Goal: Task Accomplishment & Management: Complete application form

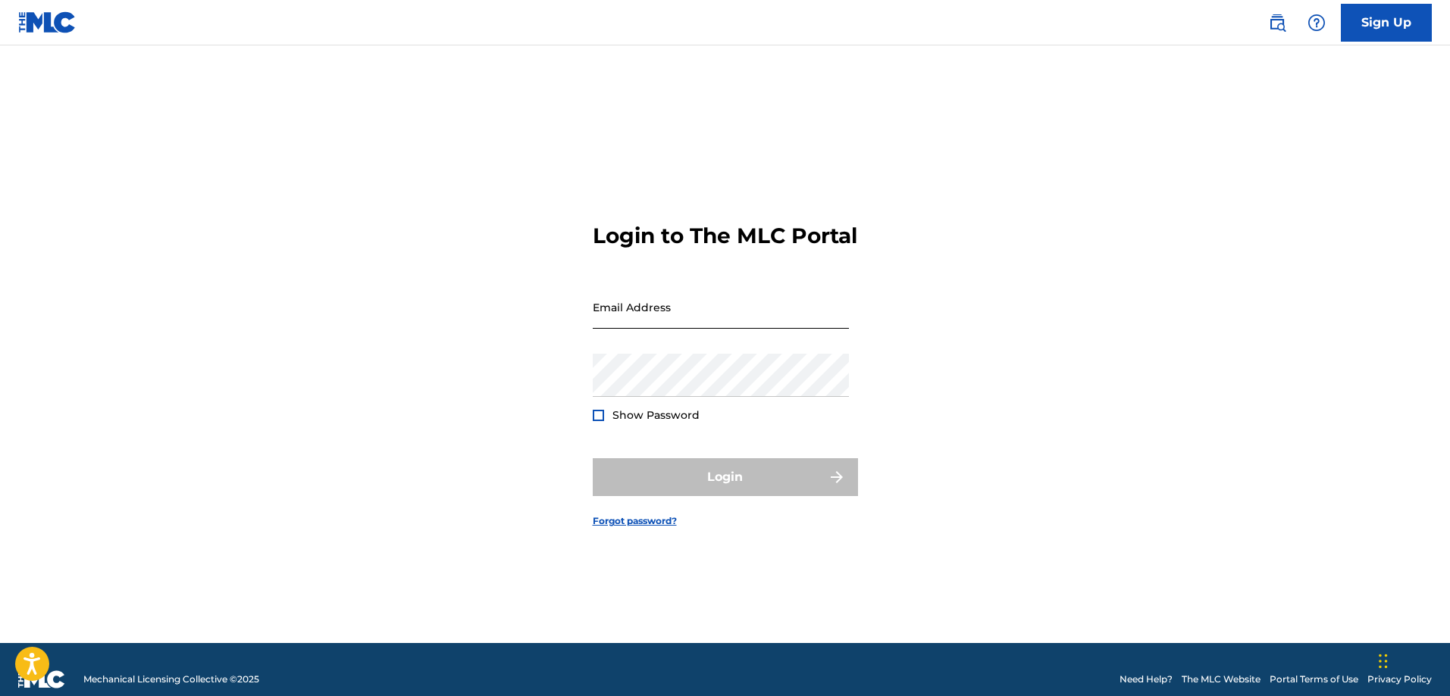
drag, startPoint x: 0, startPoint y: 0, endPoint x: 669, endPoint y: 321, distance: 742.3
click at [669, 321] on input "Email Address" at bounding box center [721, 307] width 256 height 43
click at [694, 312] on input "Email Address" at bounding box center [721, 307] width 256 height 43
type input "[EMAIL_ADDRESS][DOMAIN_NAME]"
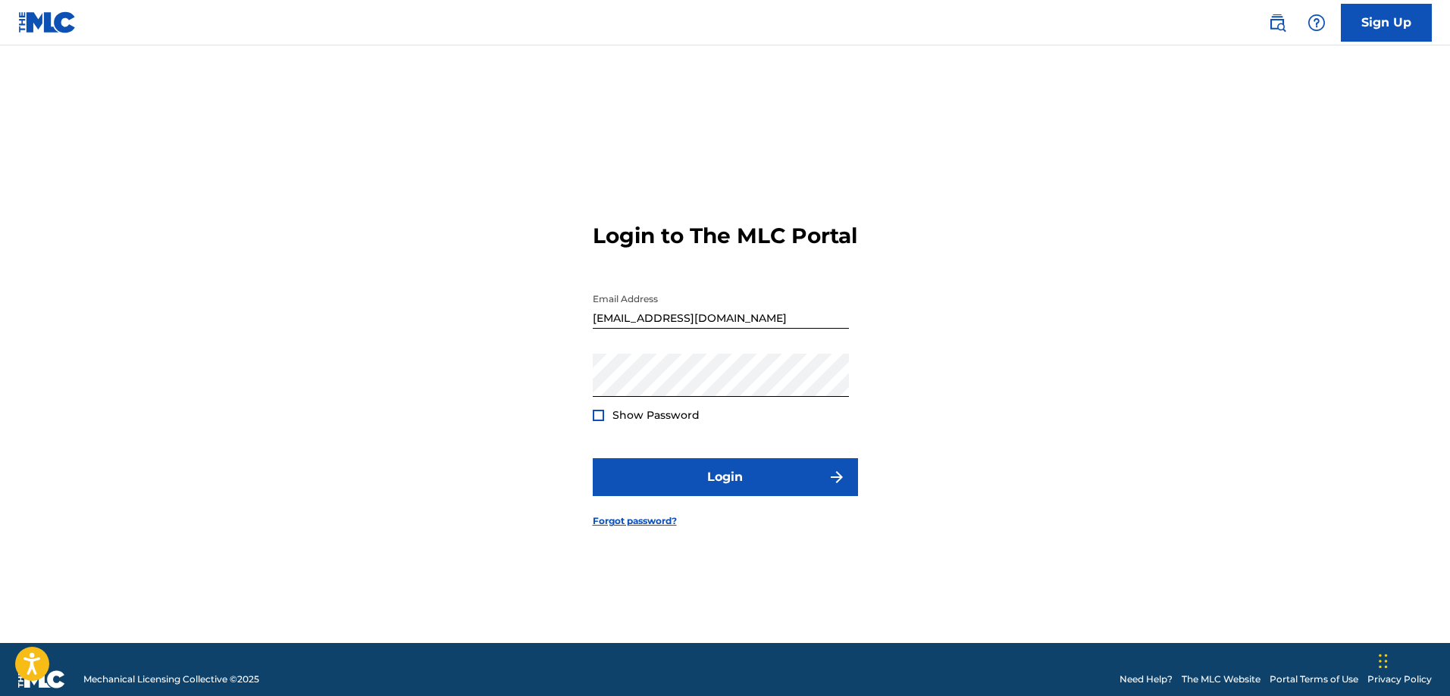
click at [594, 421] on div at bounding box center [598, 415] width 11 height 11
click at [594, 420] on img at bounding box center [598, 415] width 8 height 8
click at [728, 496] on button "Login" at bounding box center [725, 477] width 265 height 38
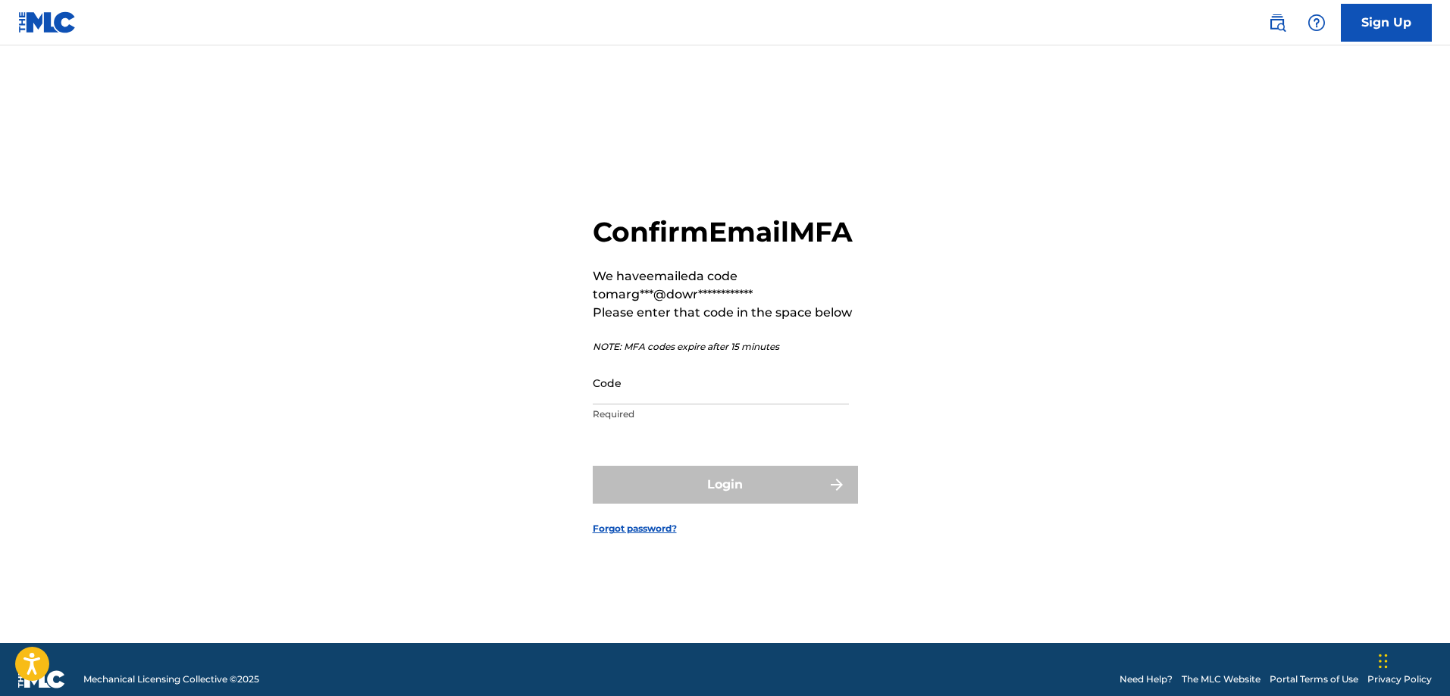
click at [1075, 483] on div "**********" at bounding box center [725, 363] width 1061 height 560
click at [711, 399] on input "Code" at bounding box center [721, 382] width 256 height 43
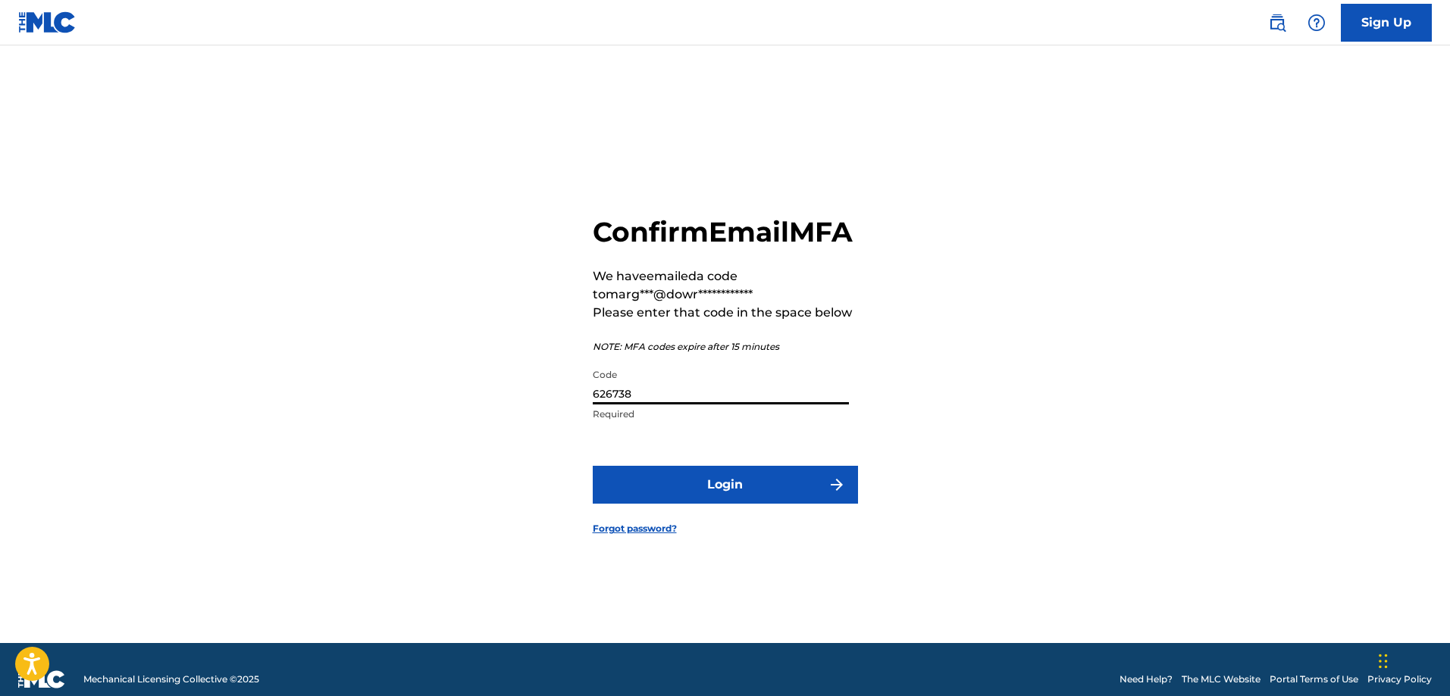
drag, startPoint x: 668, startPoint y: 414, endPoint x: 551, endPoint y: 402, distance: 118.1
click at [551, 402] on div "**********" at bounding box center [725, 363] width 1061 height 560
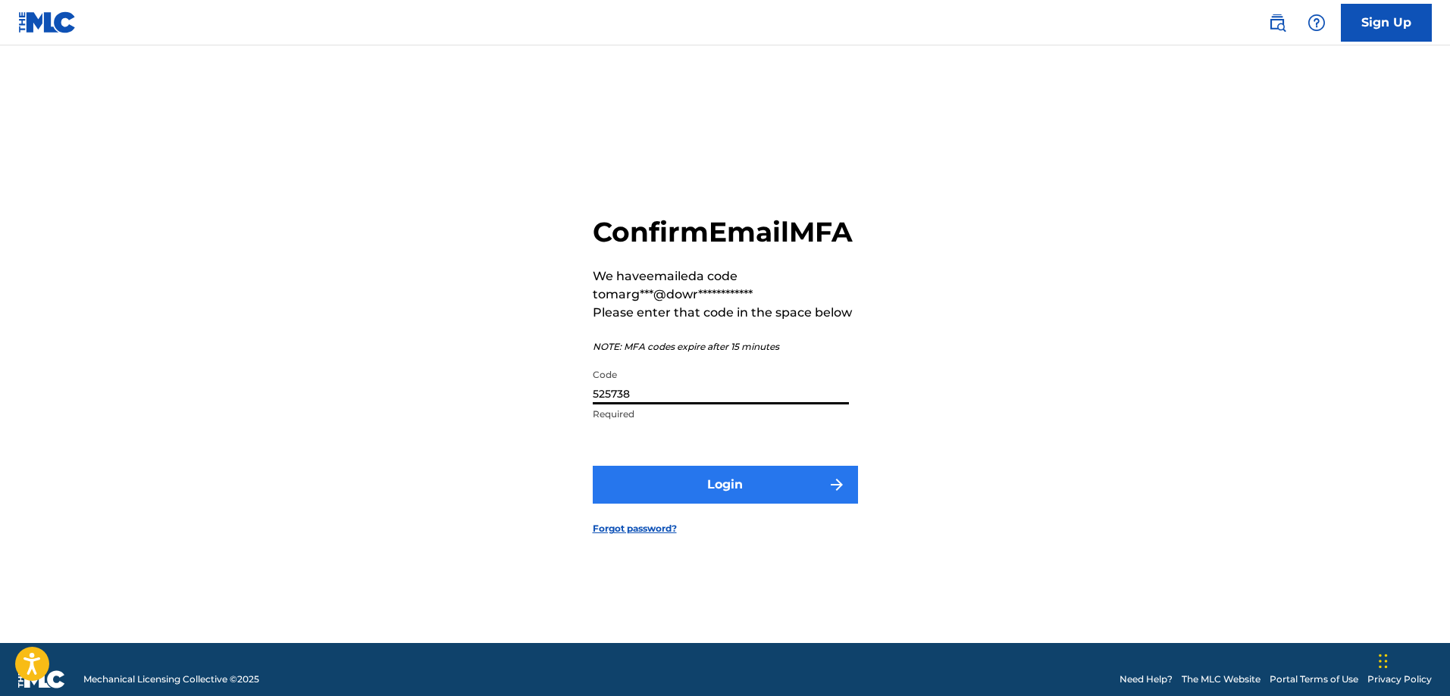
type input "525738"
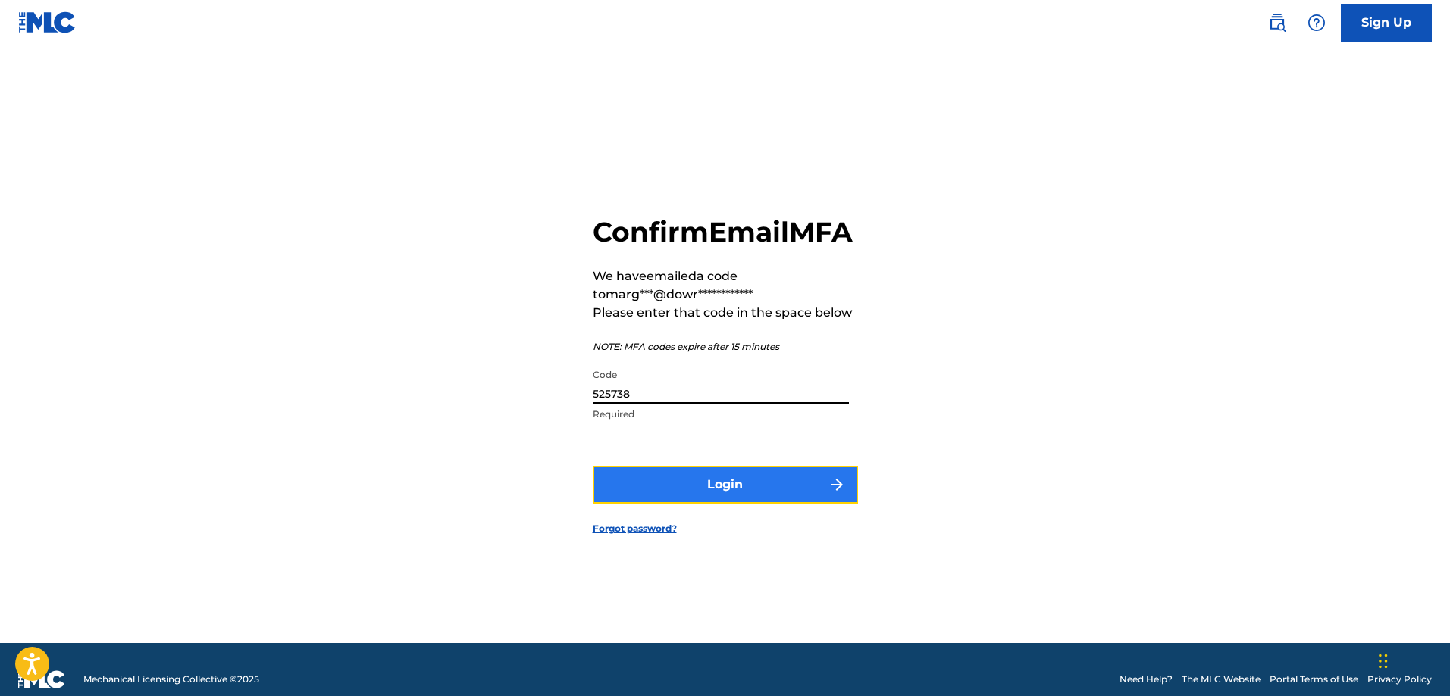
click at [656, 501] on button "Login" at bounding box center [725, 485] width 265 height 38
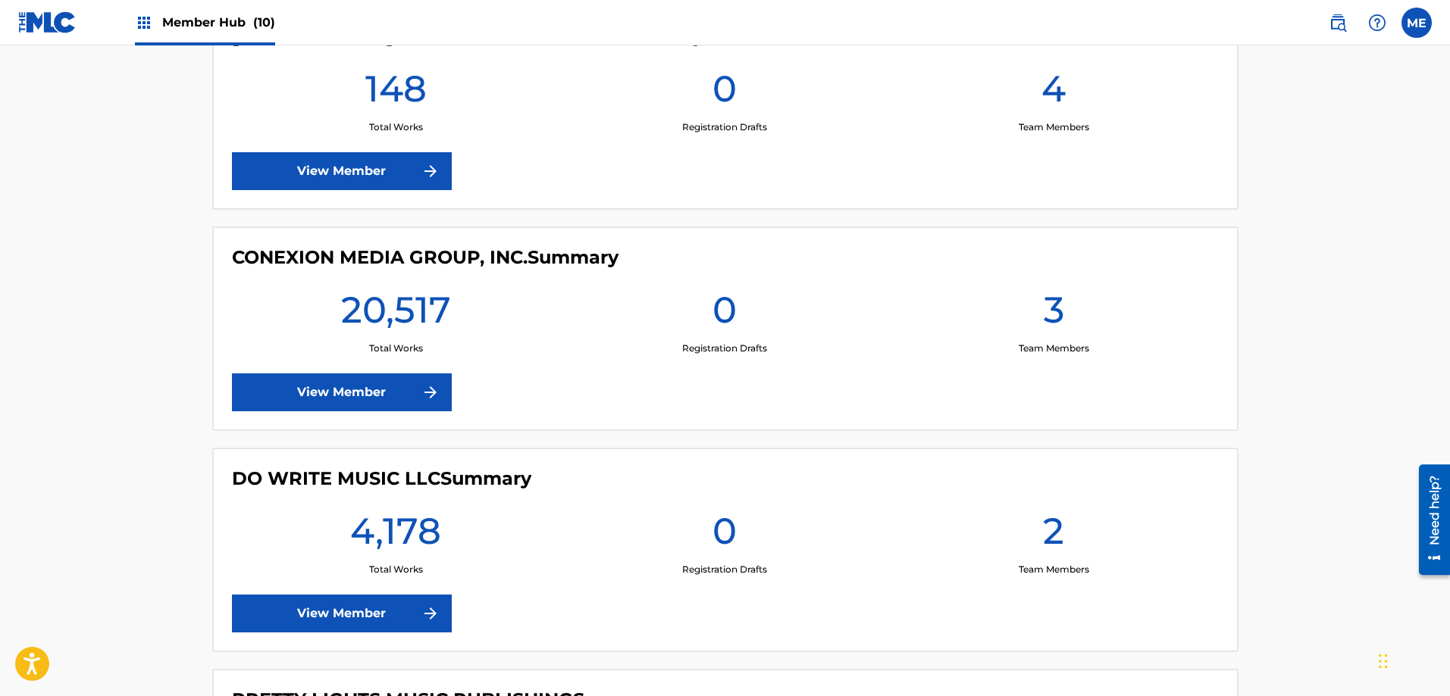
scroll to position [1420, 0]
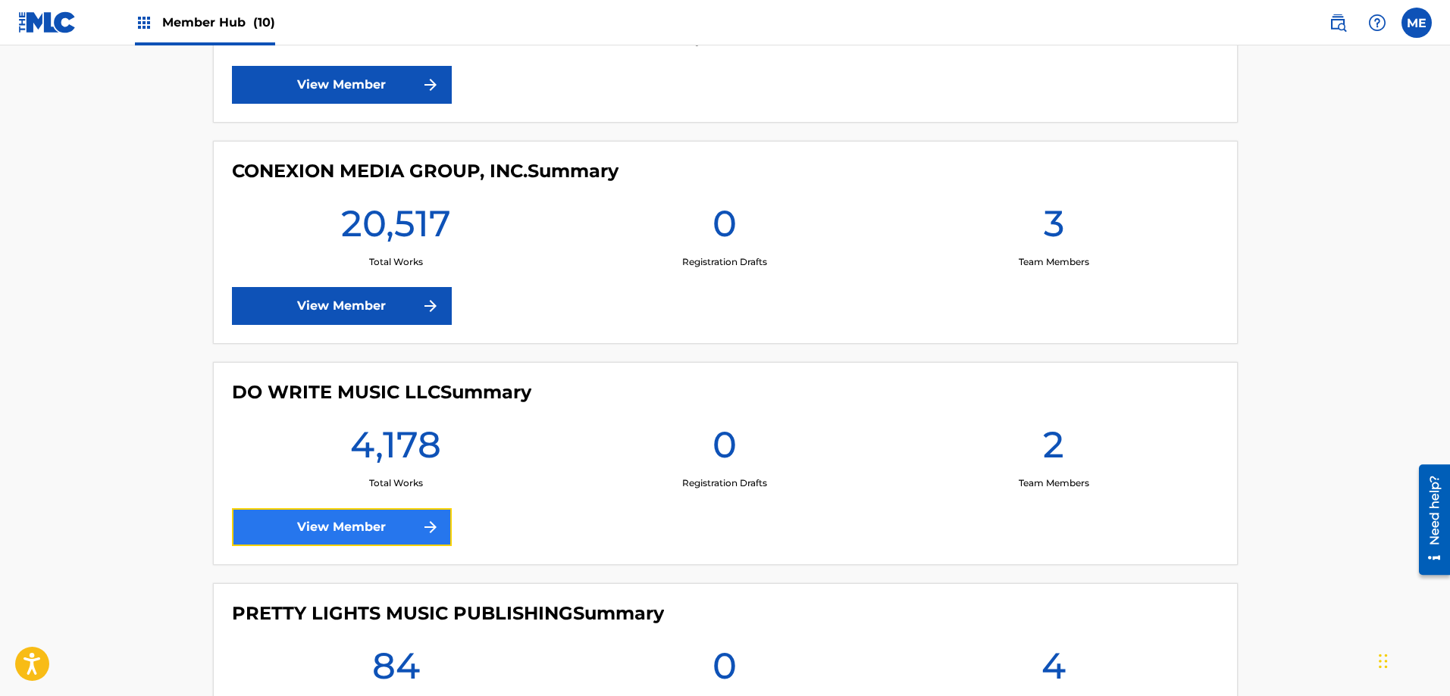
click at [377, 533] on link "View Member" at bounding box center [342, 527] width 220 height 38
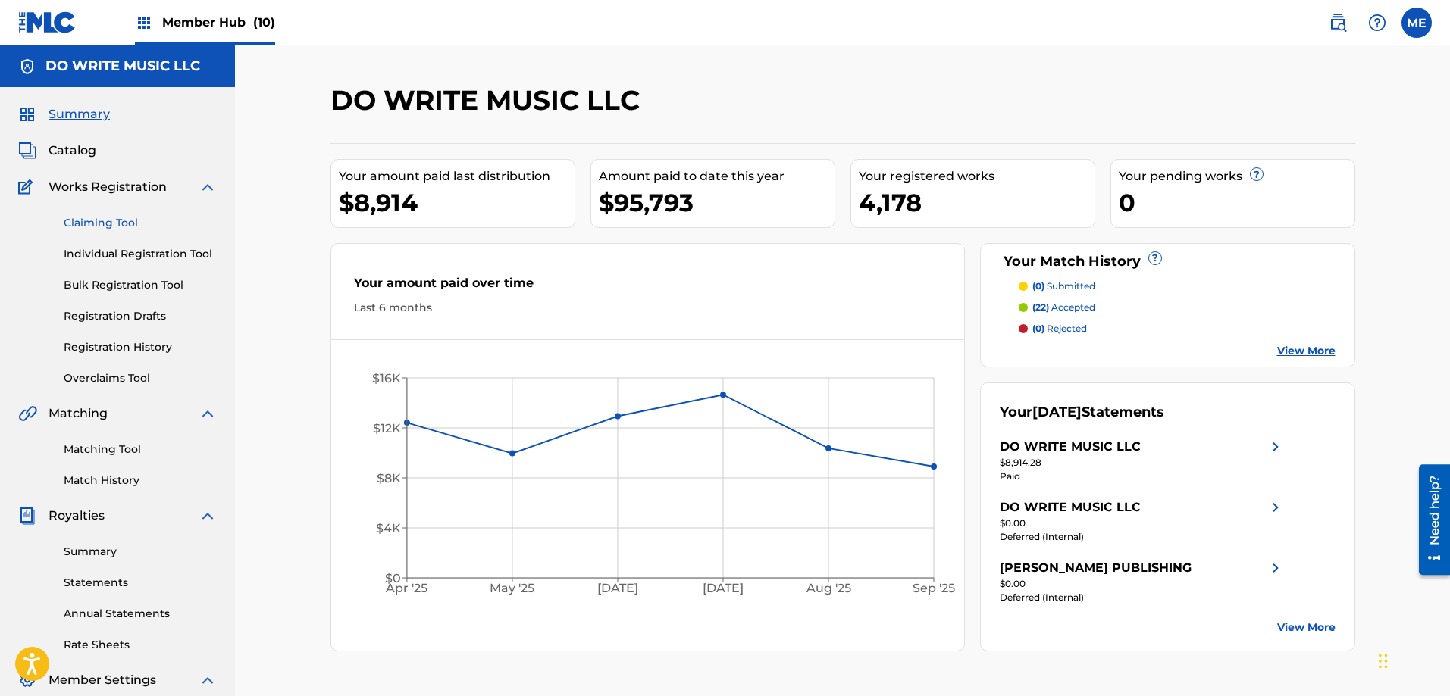
click at [118, 220] on link "Claiming Tool" at bounding box center [140, 223] width 153 height 16
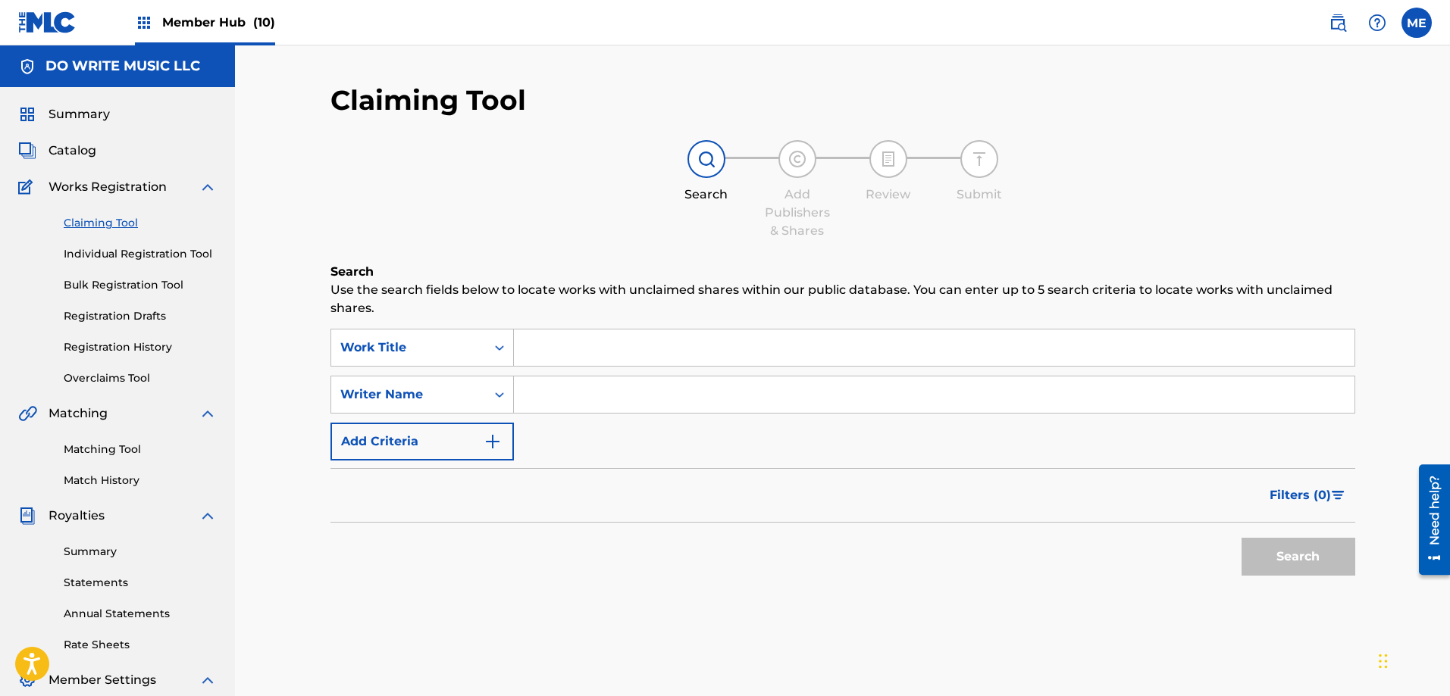
click at [546, 348] on input "Search Form" at bounding box center [934, 348] width 840 height 36
type input "d"
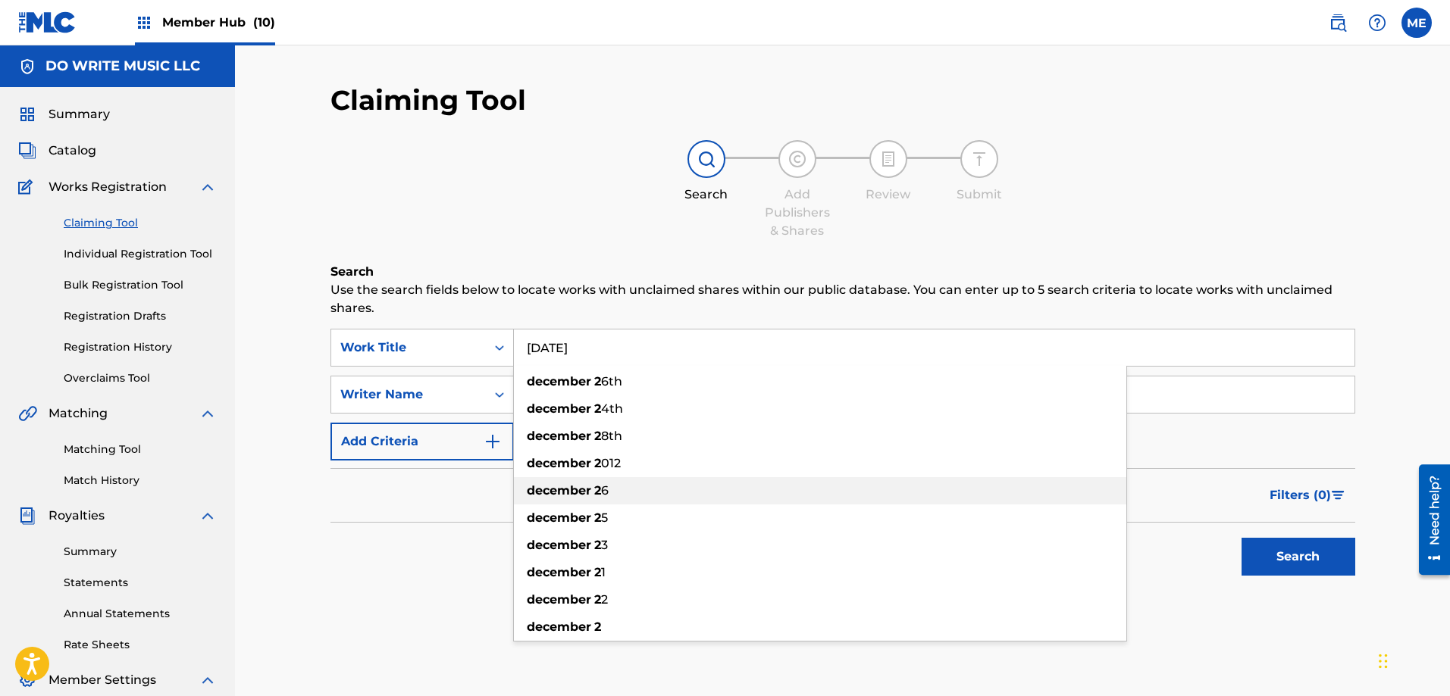
click at [553, 495] on strong "december" at bounding box center [559, 490] width 64 height 14
type input "[DATE]"
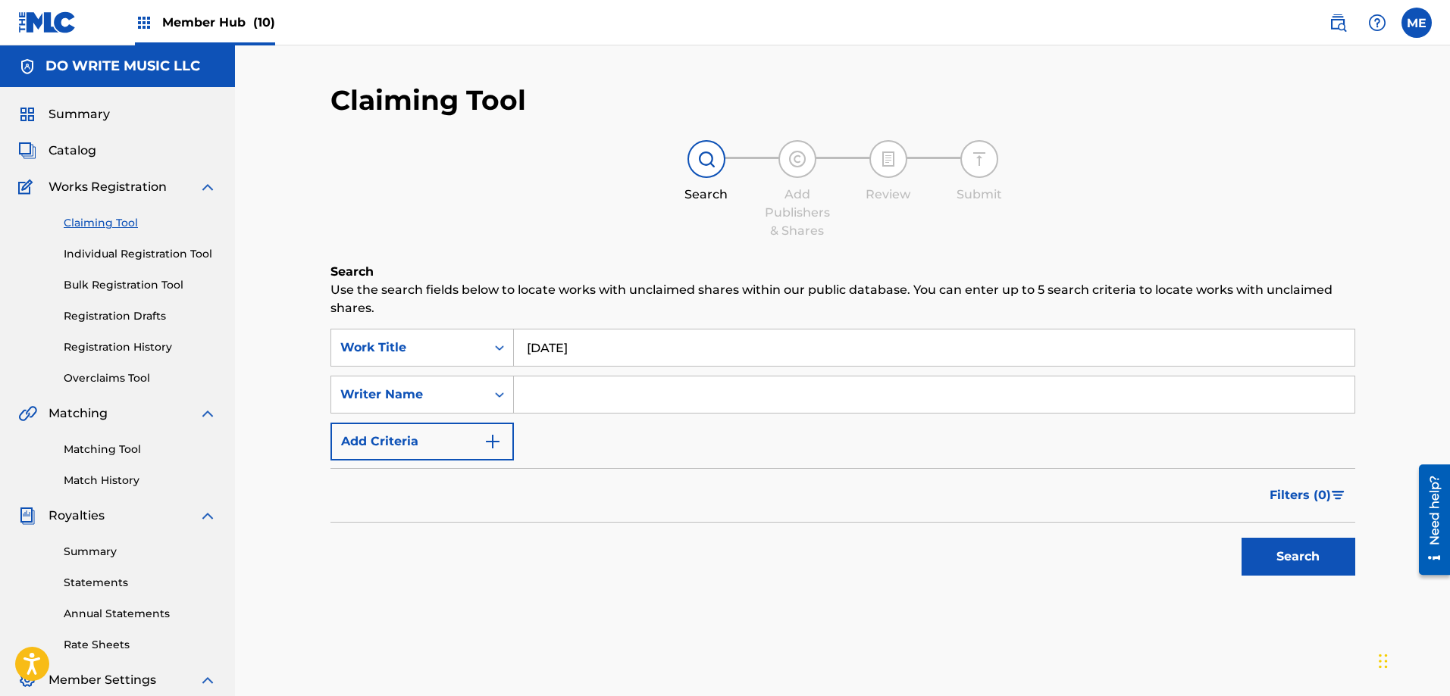
click at [585, 393] on input "Search Form" at bounding box center [934, 395] width 840 height 36
type input "Jahnig"
click at [1292, 555] on button "Search" at bounding box center [1298, 557] width 114 height 38
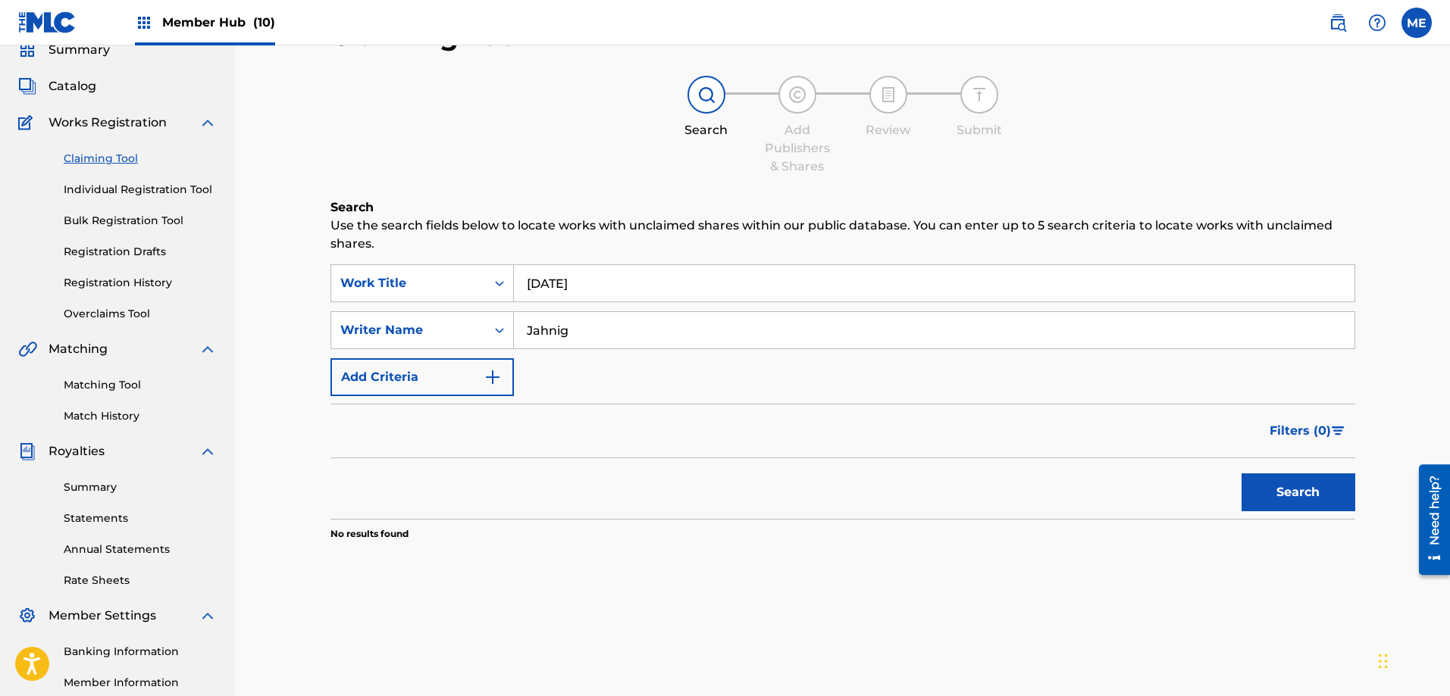
scroll to position [59, 0]
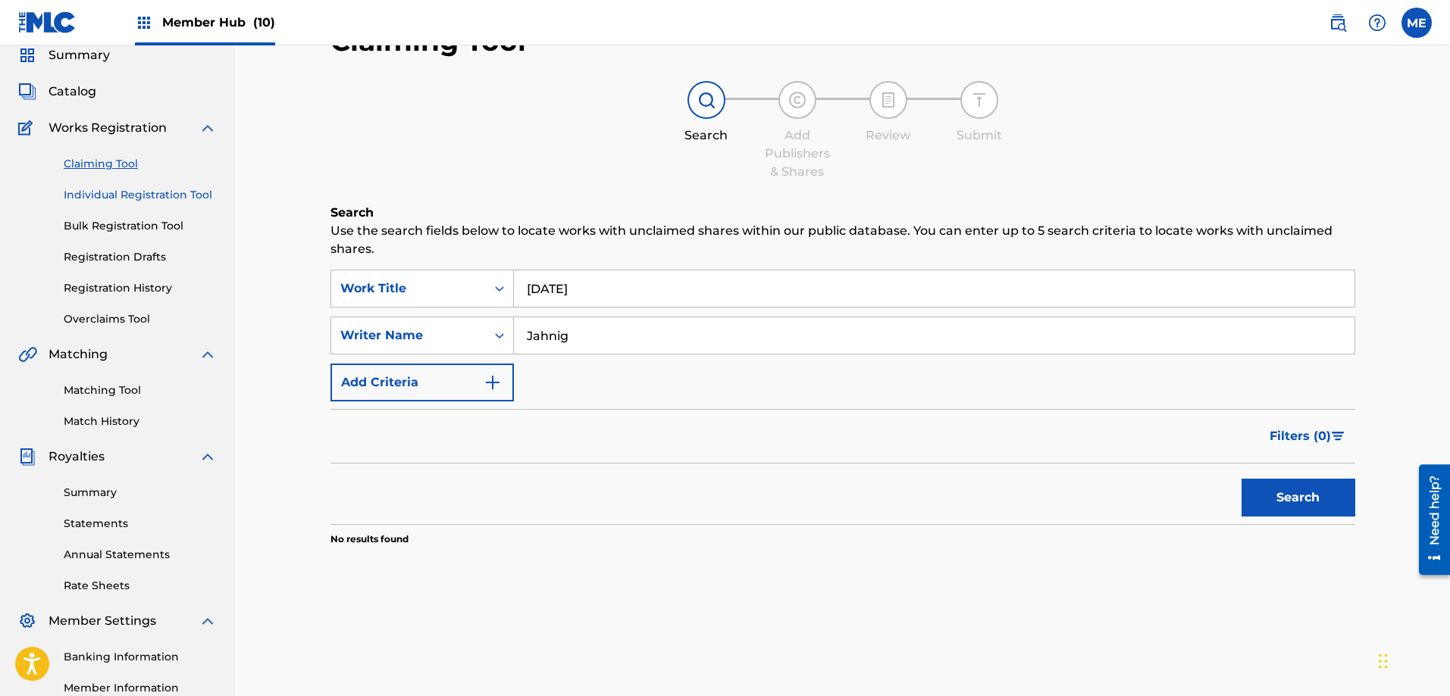
click at [111, 192] on link "Individual Registration Tool" at bounding box center [140, 195] width 153 height 16
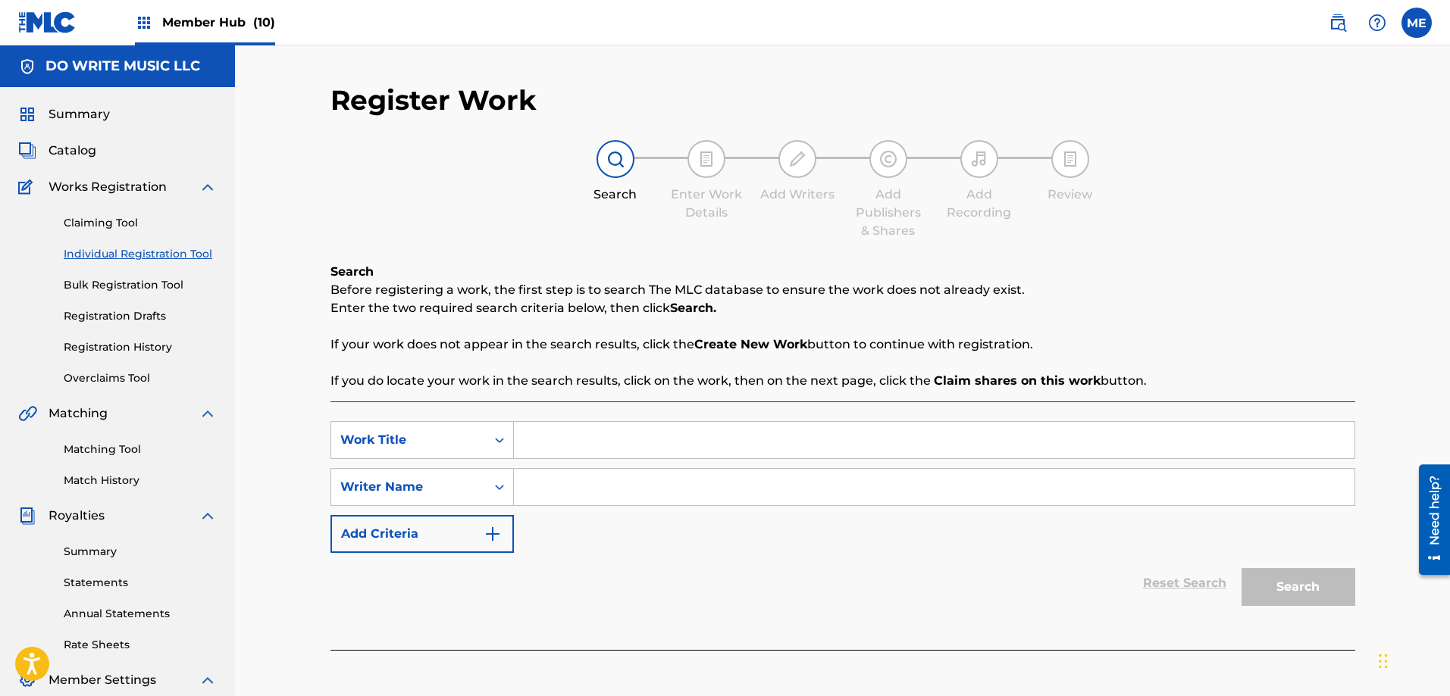
click at [559, 452] on input "Search Form" at bounding box center [934, 440] width 840 height 36
type input "[DATE]"
click at [534, 492] on input "Search Form" at bounding box center [934, 487] width 840 height 36
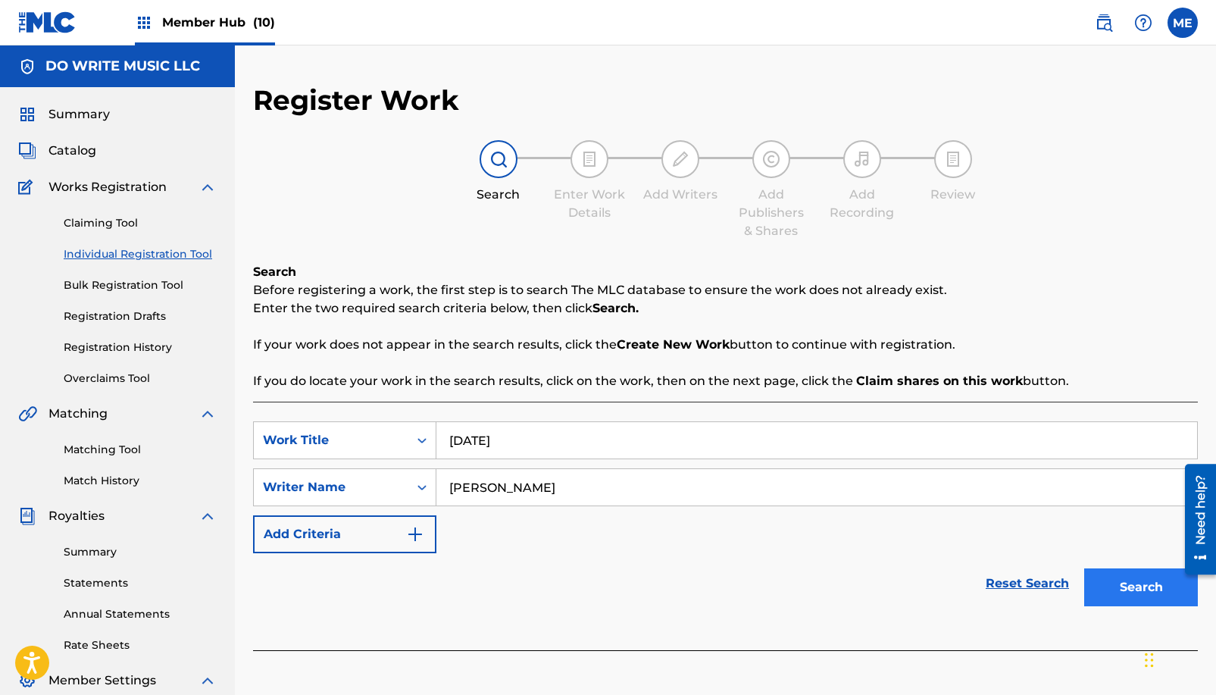
type input "[PERSON_NAME]"
click at [1131, 586] on button "Search" at bounding box center [1141, 587] width 114 height 38
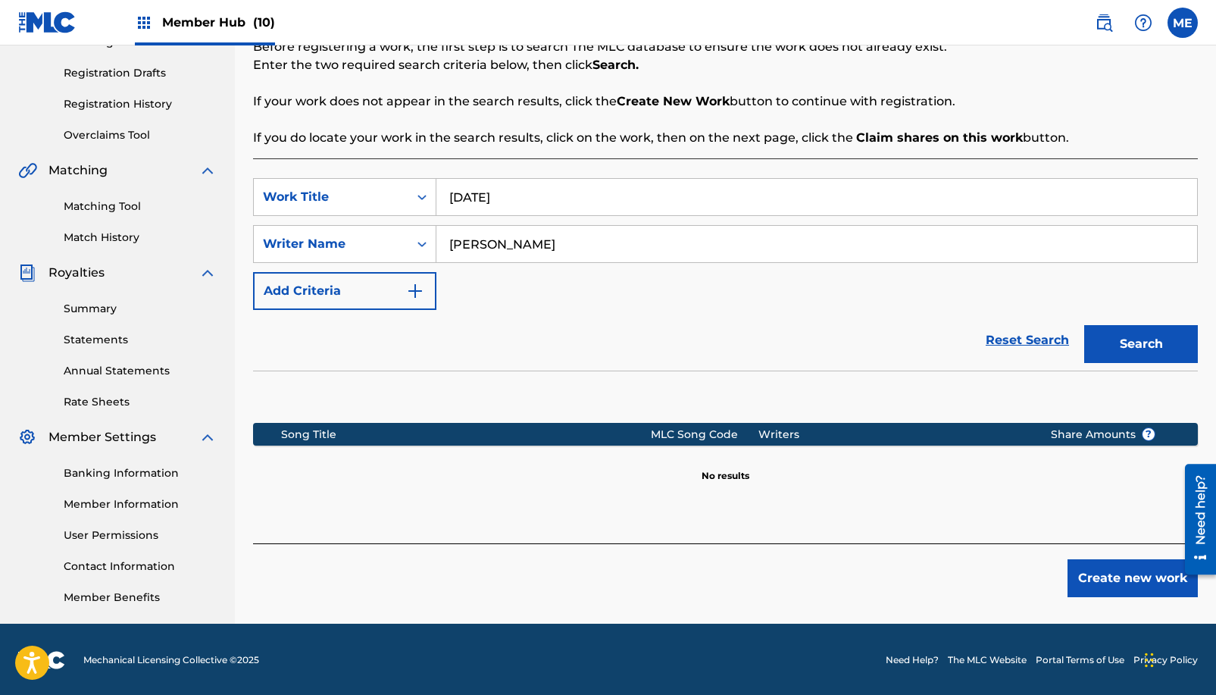
scroll to position [245, 0]
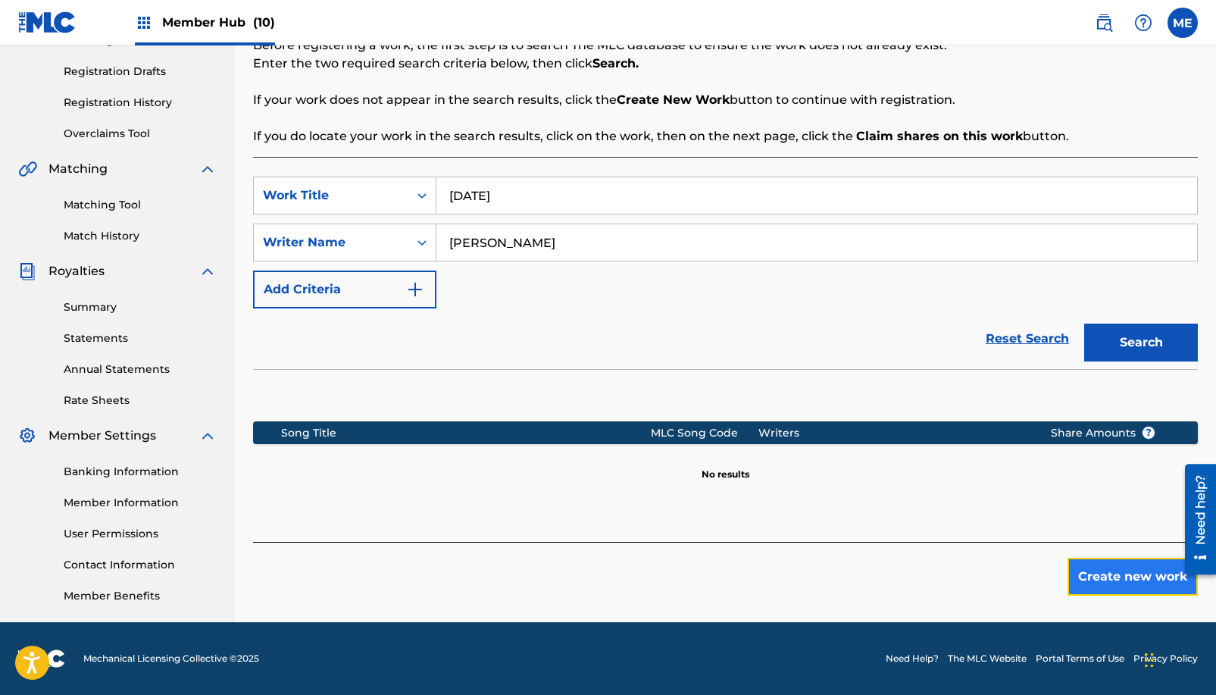
click at [1132, 567] on button "Create new work" at bounding box center [1133, 577] width 130 height 38
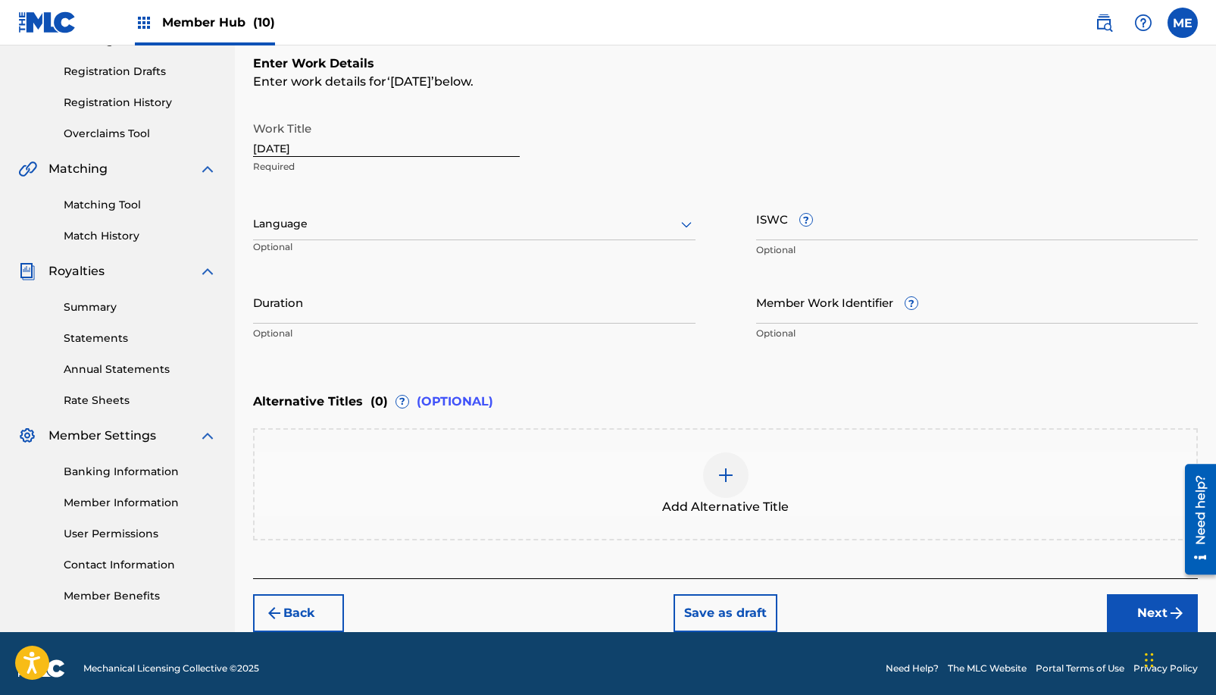
click at [446, 226] on div at bounding box center [474, 223] width 443 height 19
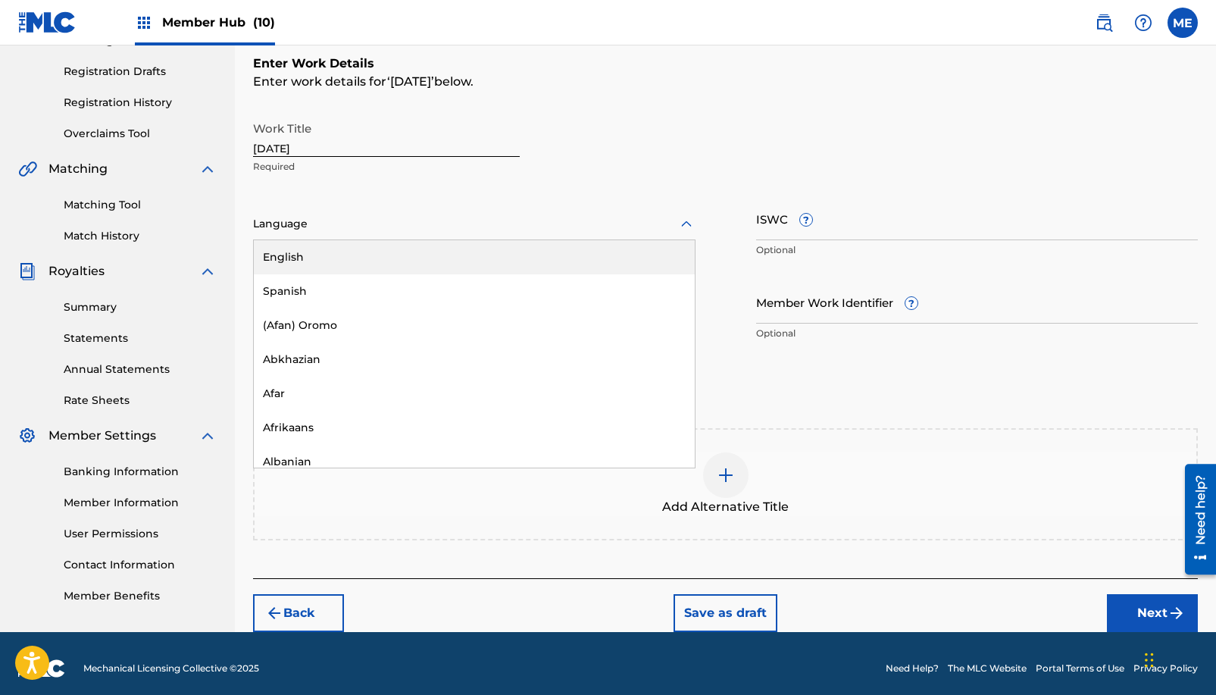
click at [445, 261] on div "English" at bounding box center [474, 257] width 441 height 34
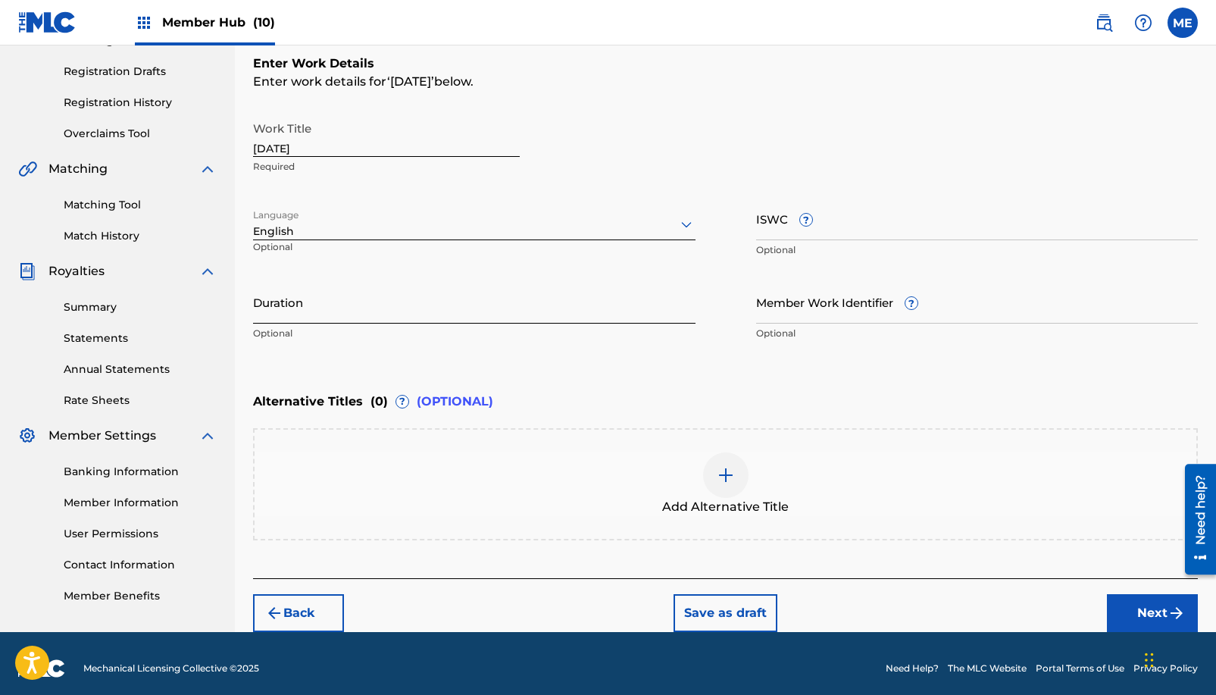
click at [419, 308] on input "Duration" at bounding box center [474, 301] width 443 height 43
click at [358, 308] on input "Duration" at bounding box center [474, 301] width 443 height 43
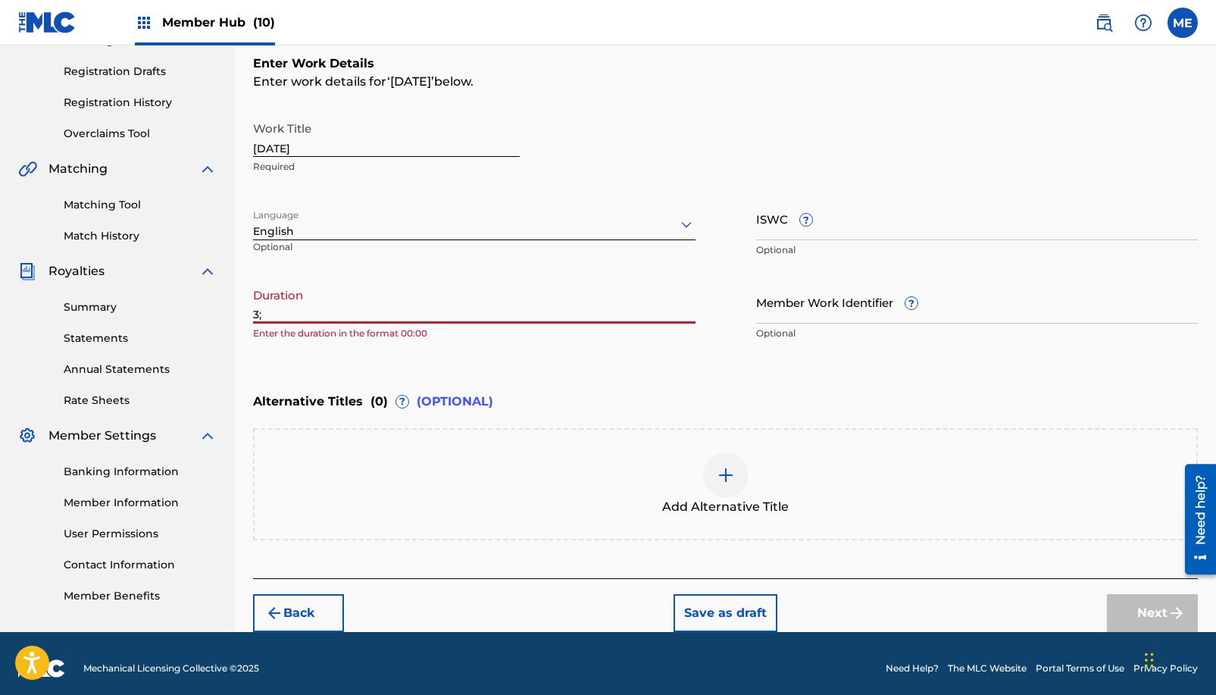
type input "3"
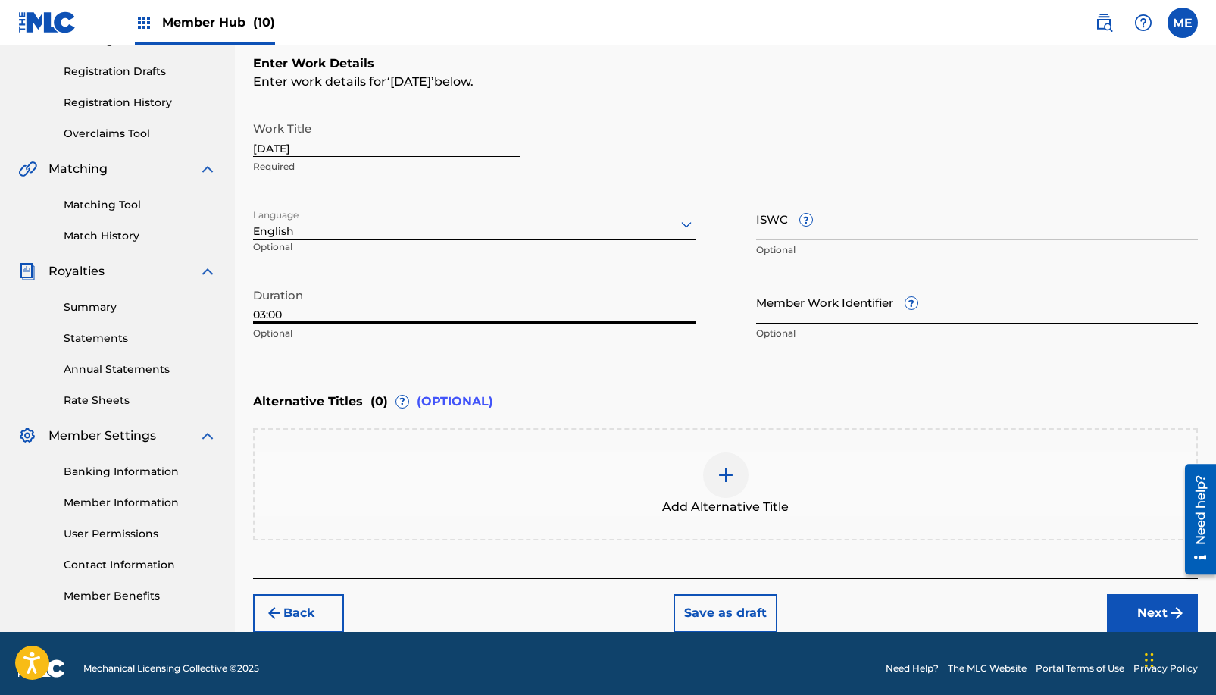
type input "03:00"
click at [868, 314] on input "Member Work Identifier ?" at bounding box center [977, 301] width 443 height 43
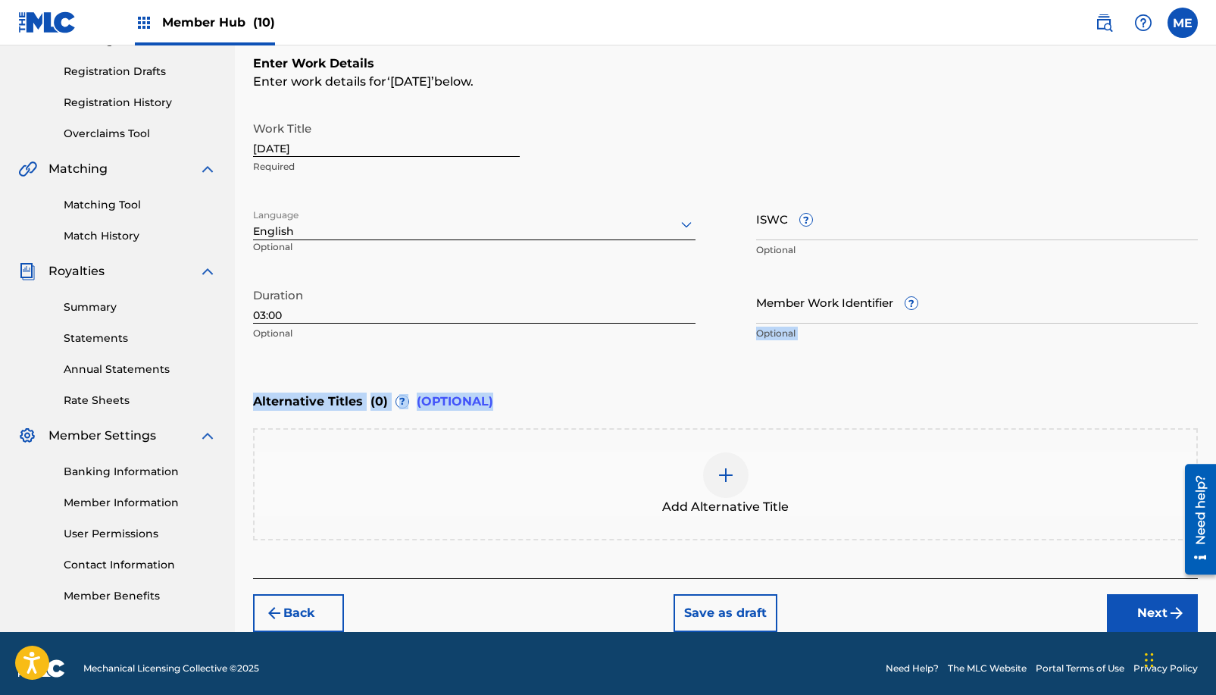
drag, startPoint x: 1215, startPoint y: 297, endPoint x: 1217, endPoint y: 401, distance: 103.8
click at [1216, 401] on html "Accessibility Screen-Reader Guide, Feedback, and Issue Reporting | New window C…" at bounding box center [608, 102] width 1216 height 695
click at [1192, 327] on p "Optional" at bounding box center [977, 334] width 443 height 14
drag, startPoint x: 1214, startPoint y: 309, endPoint x: 1214, endPoint y: 405, distance: 95.5
click at [1214, 405] on div "Register Work Search Enter Work Details Add Writers Add Publishers & Shares Add…" at bounding box center [725, 235] width 981 height 793
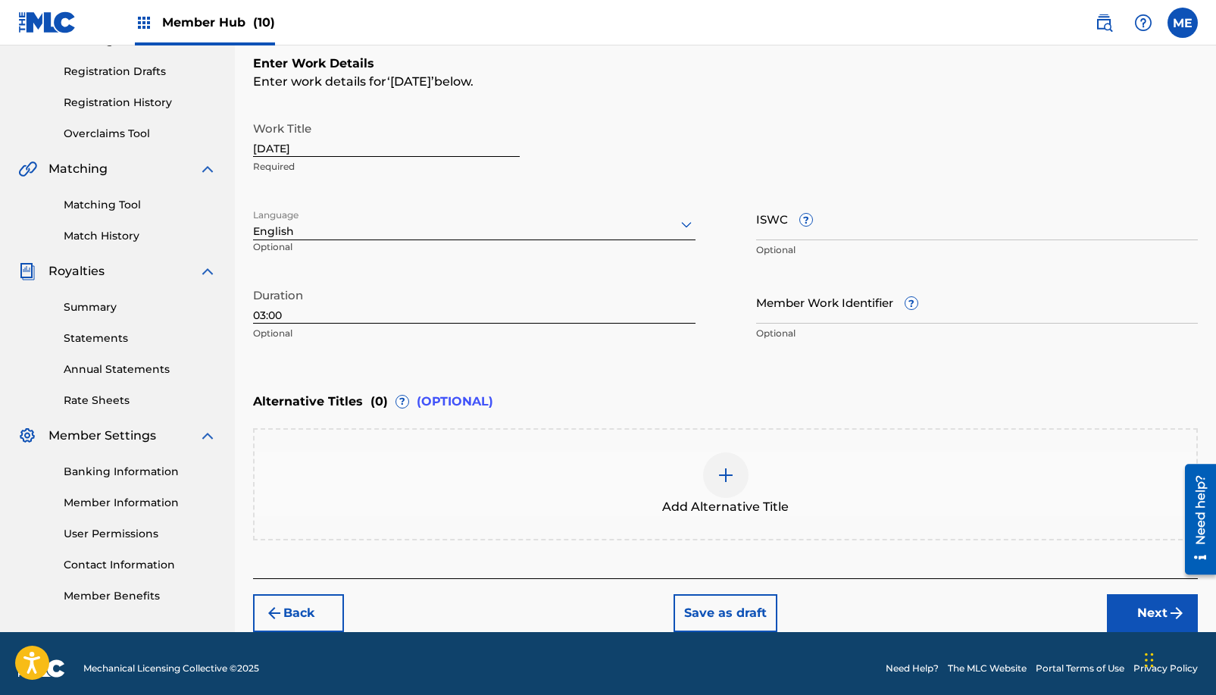
click at [1097, 474] on div "Add Alternative Title" at bounding box center [726, 484] width 942 height 64
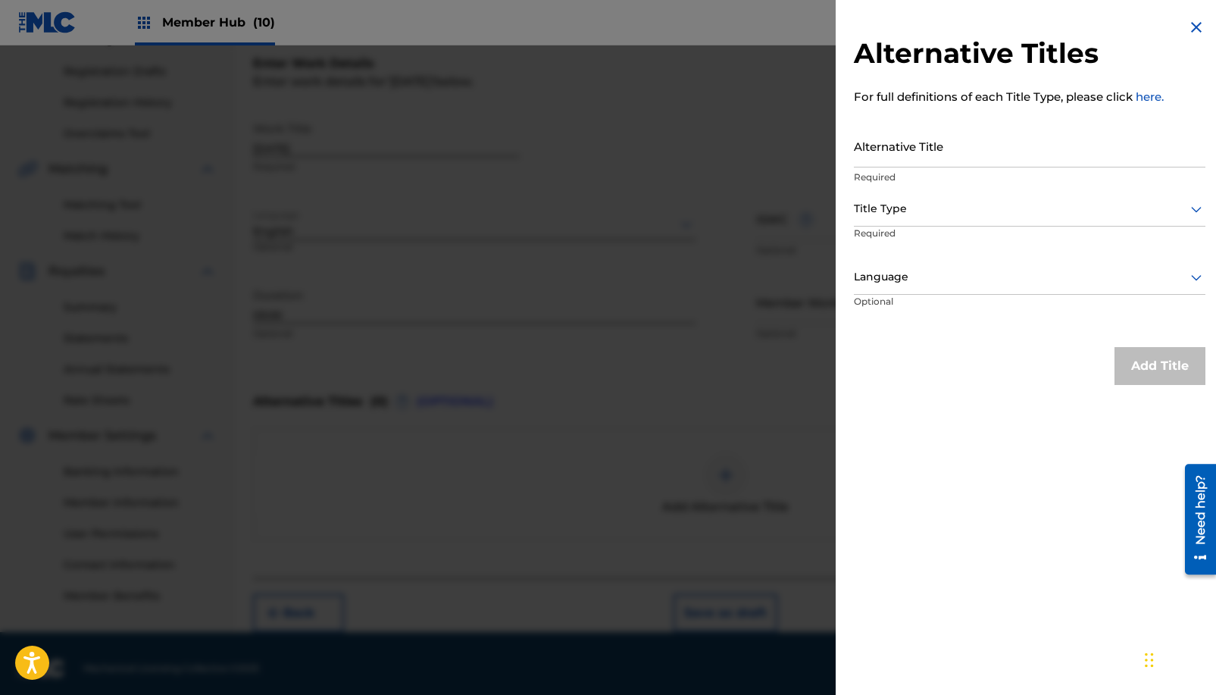
click at [964, 358] on div "Add Title" at bounding box center [1030, 366] width 352 height 38
click at [518, 426] on div at bounding box center [608, 392] width 1216 height 695
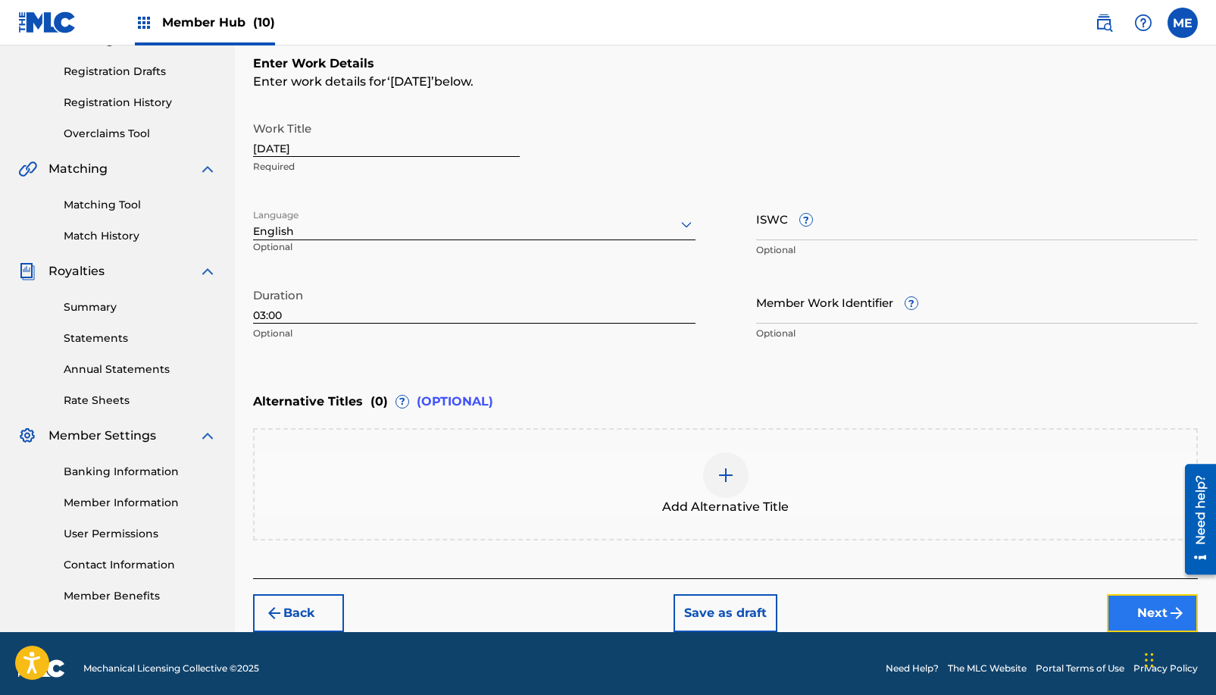
click at [1142, 618] on button "Next" at bounding box center [1152, 613] width 91 height 38
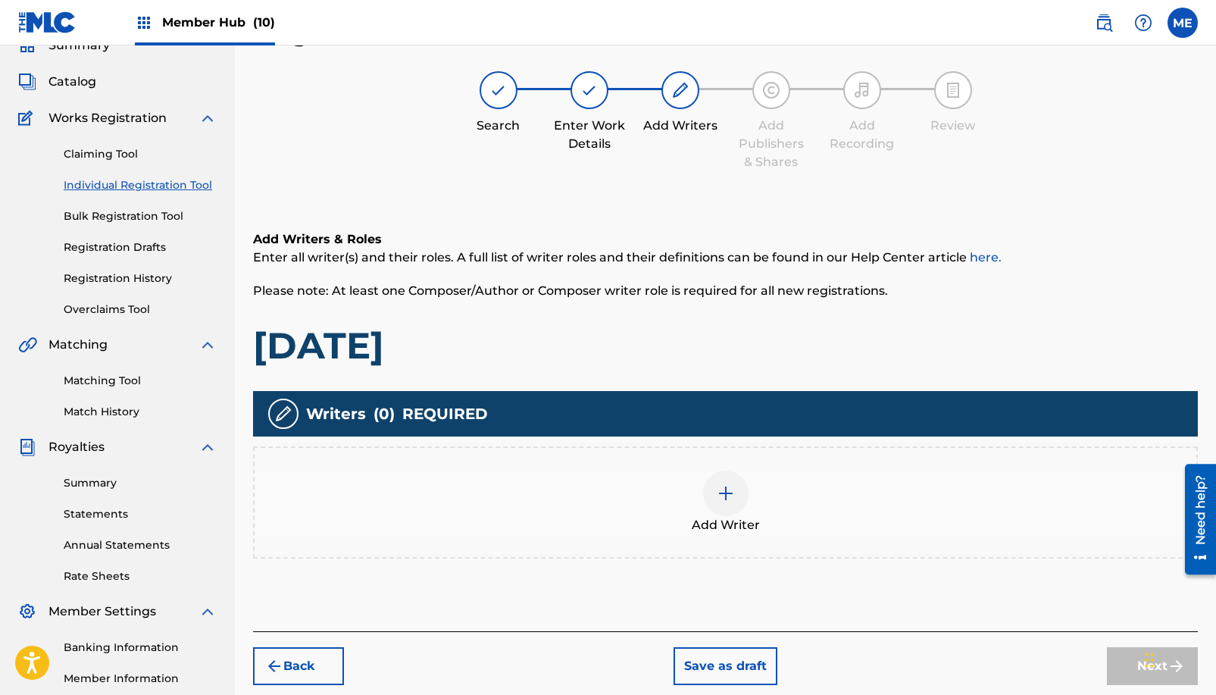
scroll to position [68, 0]
click at [725, 490] on img at bounding box center [726, 494] width 18 height 18
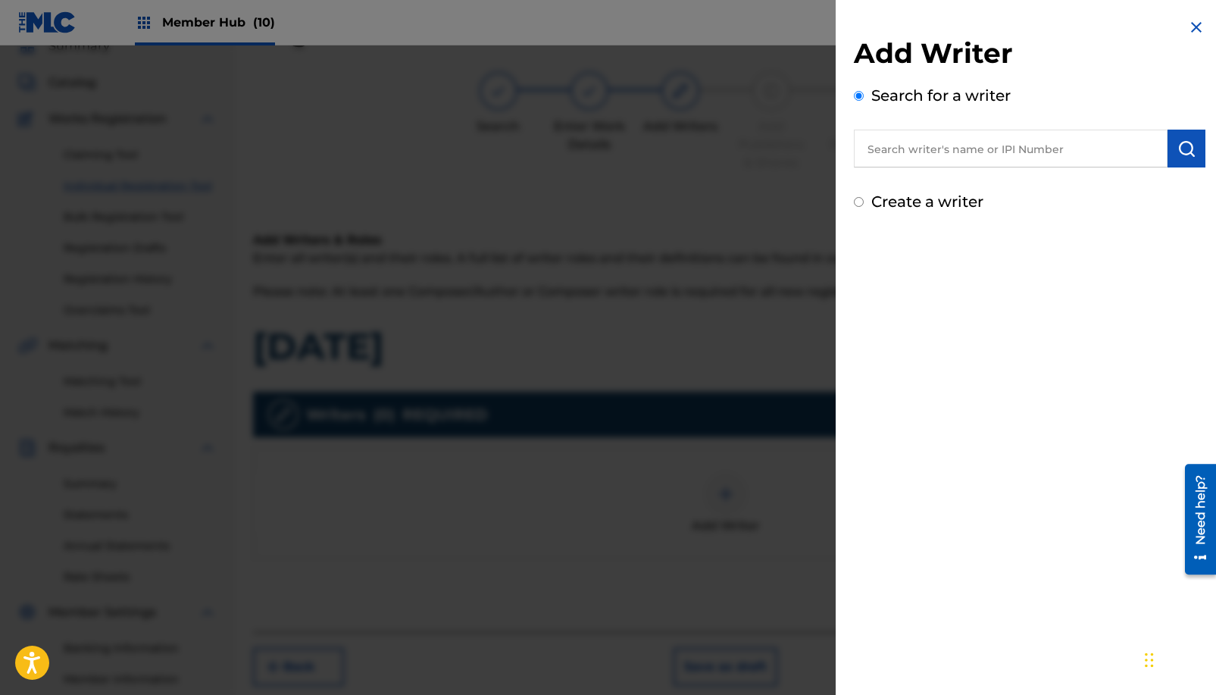
click at [977, 152] on input "text" at bounding box center [1011, 149] width 314 height 38
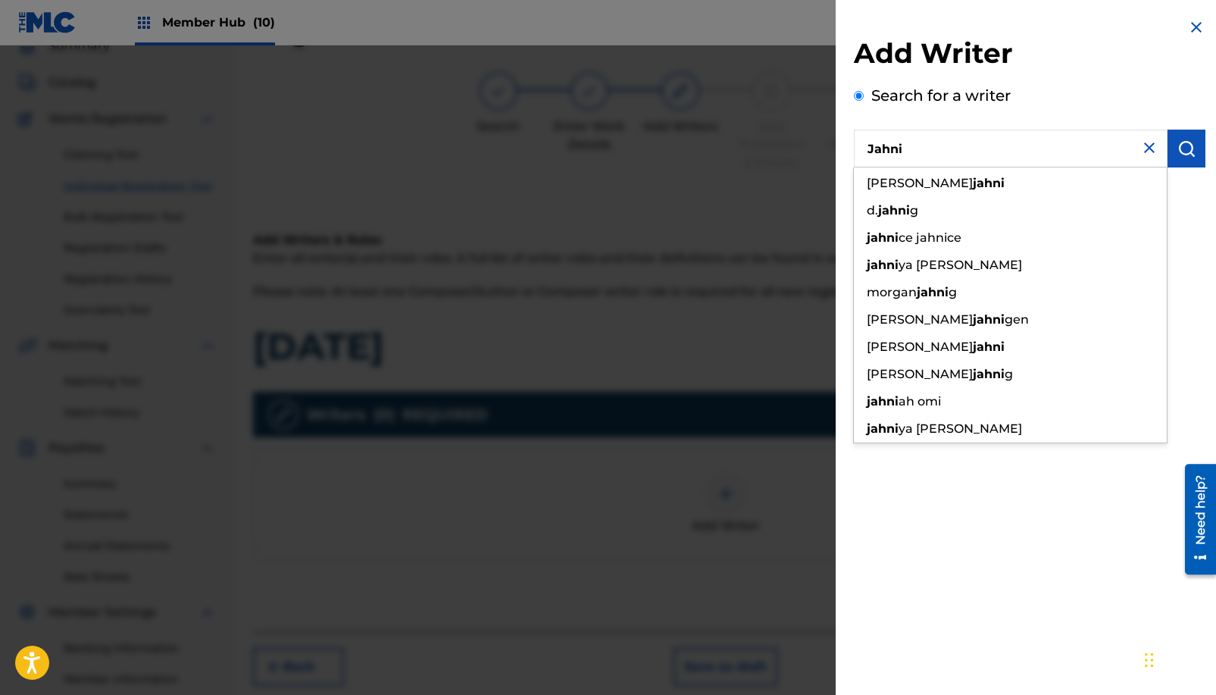
drag, startPoint x: 977, startPoint y: 152, endPoint x: 704, endPoint y: 132, distance: 273.6
click at [704, 132] on div "Add Writer Search for a writer Jahni [PERSON_NAME] [PERSON_NAME] [PERSON_NAME] …" at bounding box center [608, 369] width 1216 height 649
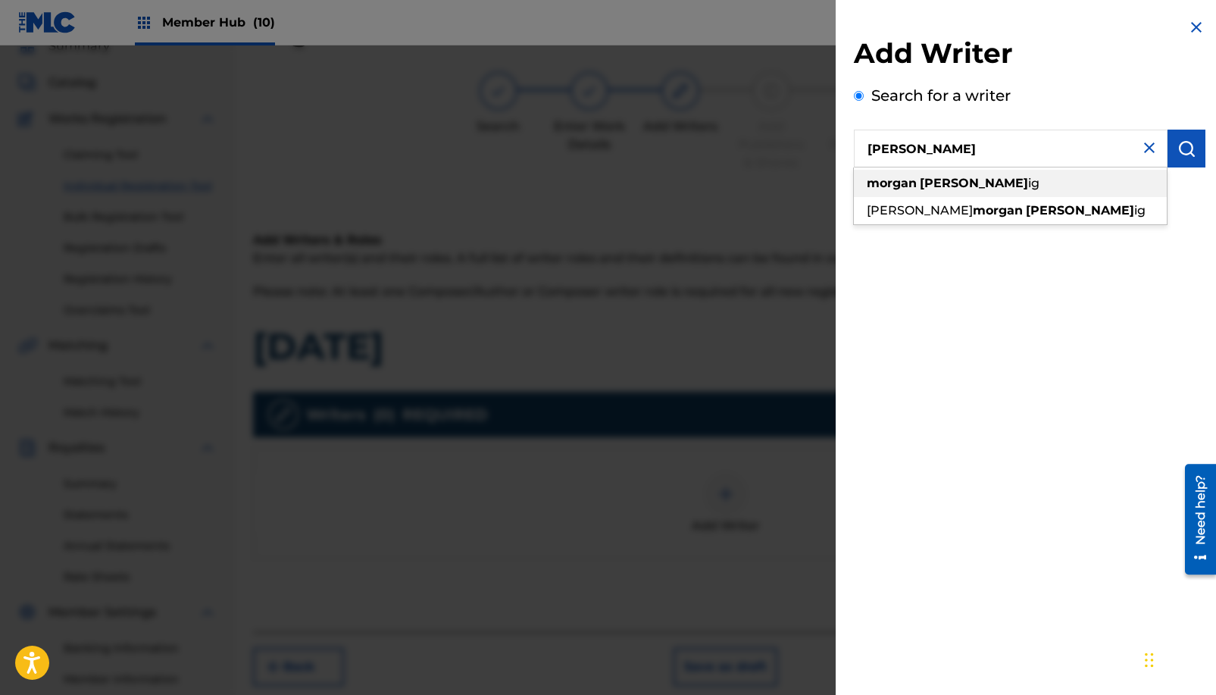
click at [903, 189] on strong "morgan" at bounding box center [892, 183] width 50 height 14
type input "[PERSON_NAME]"
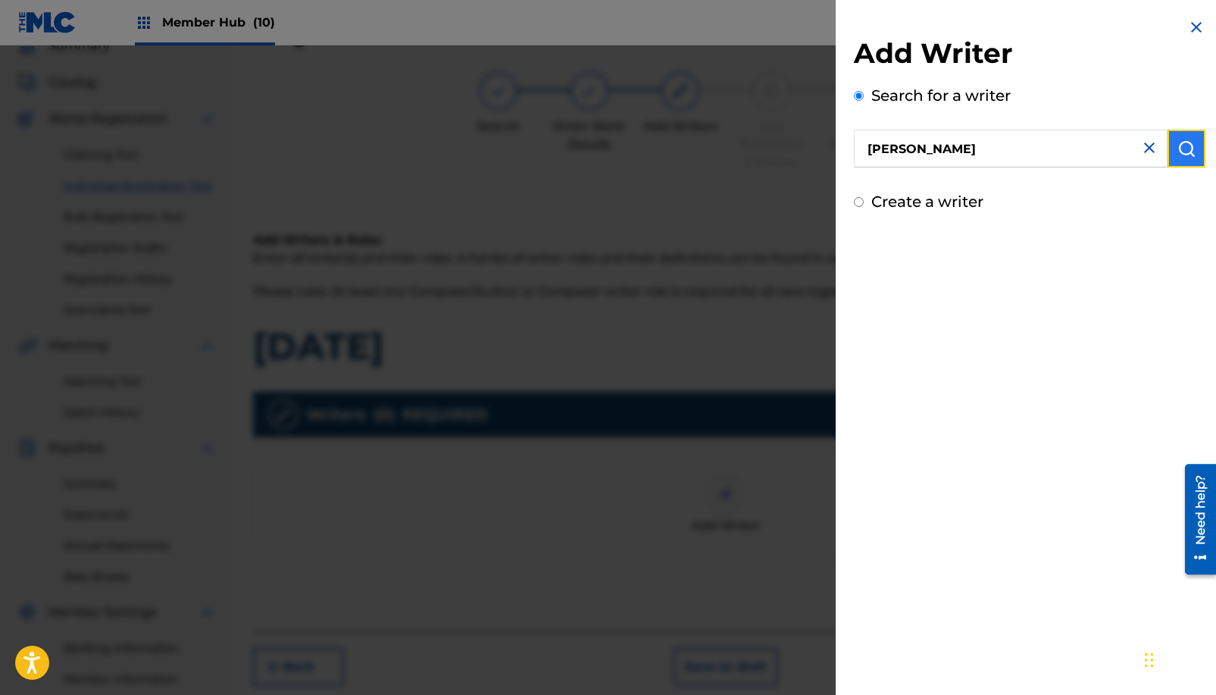
click at [1191, 156] on button "submit" at bounding box center [1187, 149] width 38 height 38
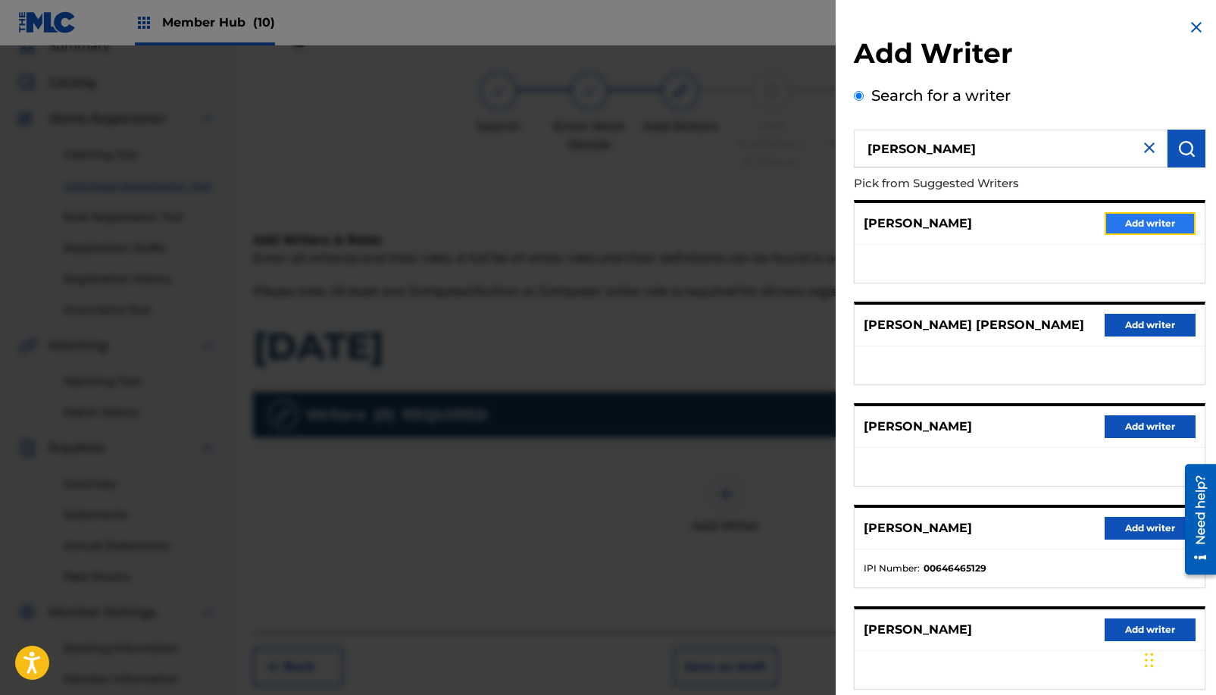
click at [1153, 224] on button "Add writer" at bounding box center [1150, 223] width 91 height 23
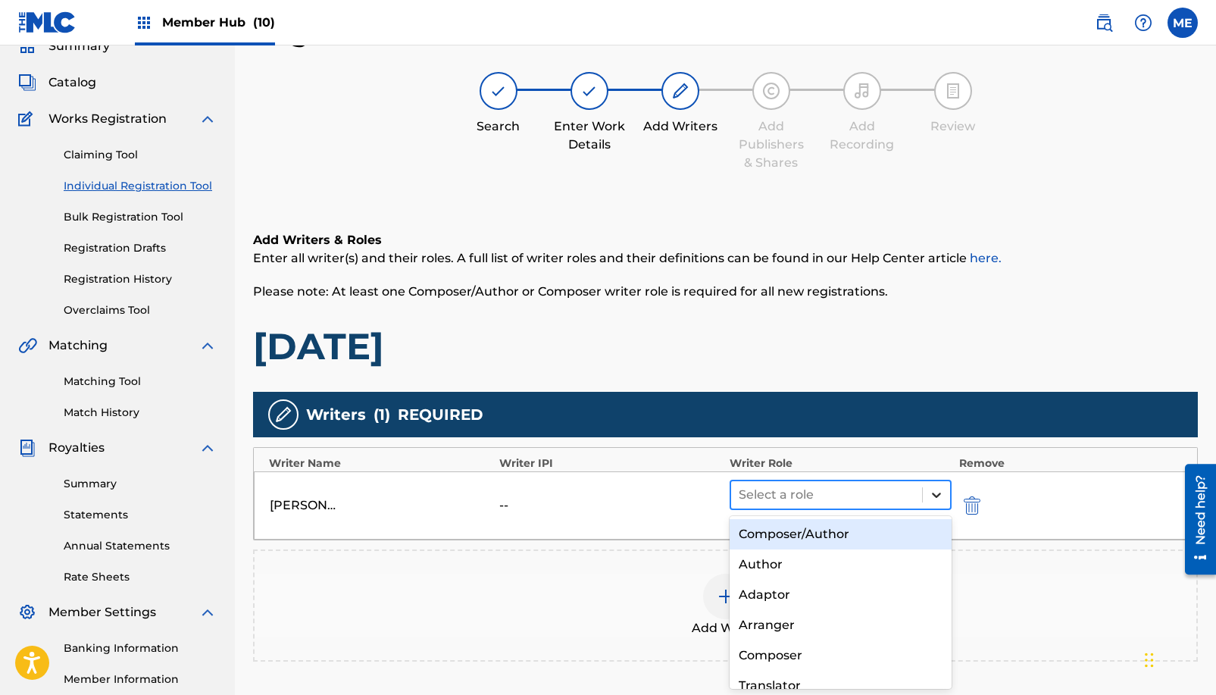
click at [946, 499] on div at bounding box center [936, 494] width 27 height 27
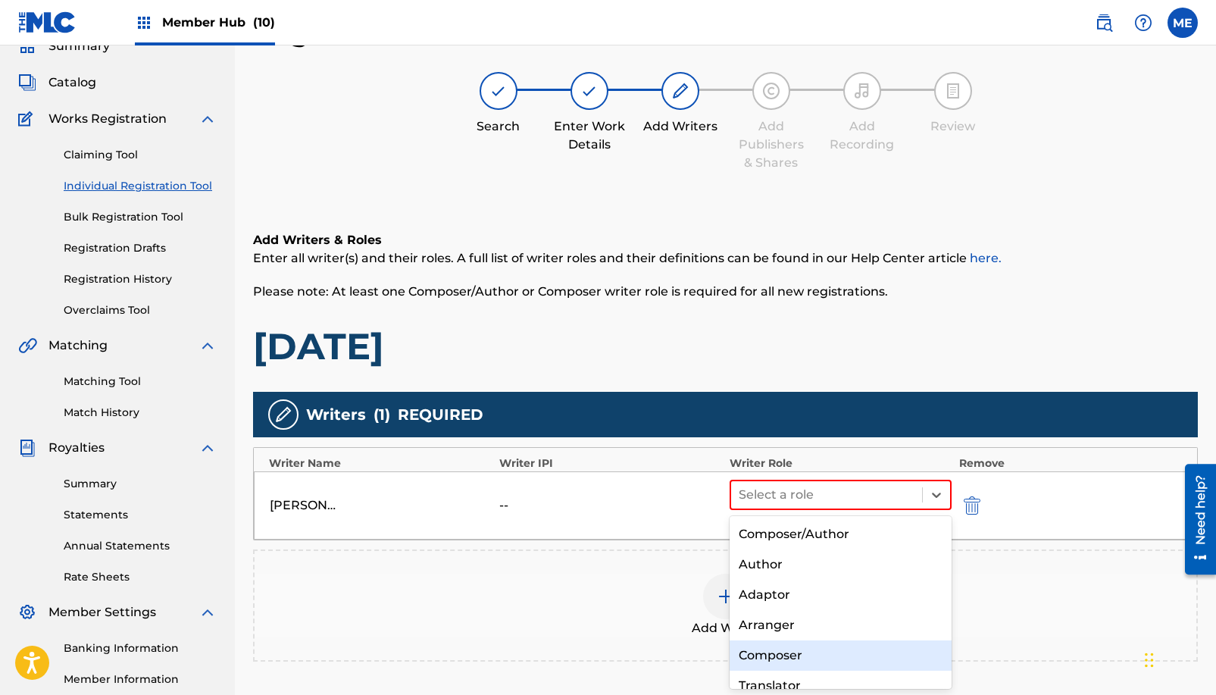
drag, startPoint x: 939, startPoint y: 573, endPoint x: 935, endPoint y: 644, distance: 71.3
click at [935, 644] on div "Composer/Author Author Adaptor Arranger Composer Translator Sub Arranger Sub Au…" at bounding box center [841, 603] width 222 height 174
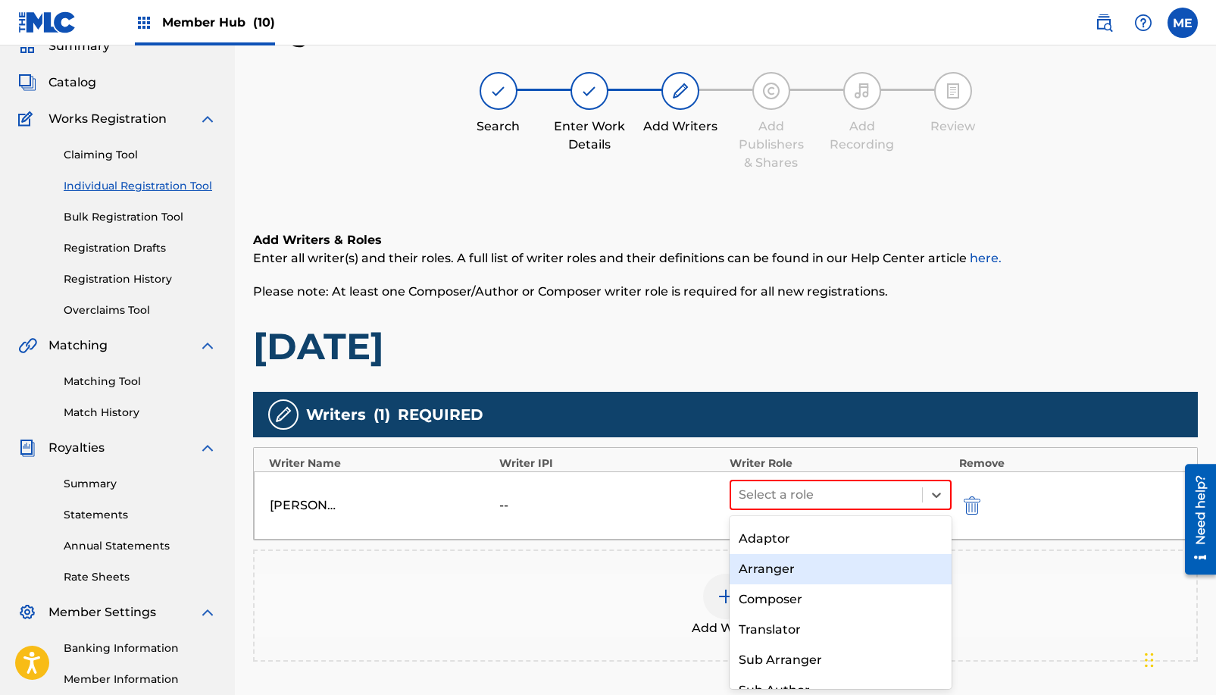
scroll to position [75, 0]
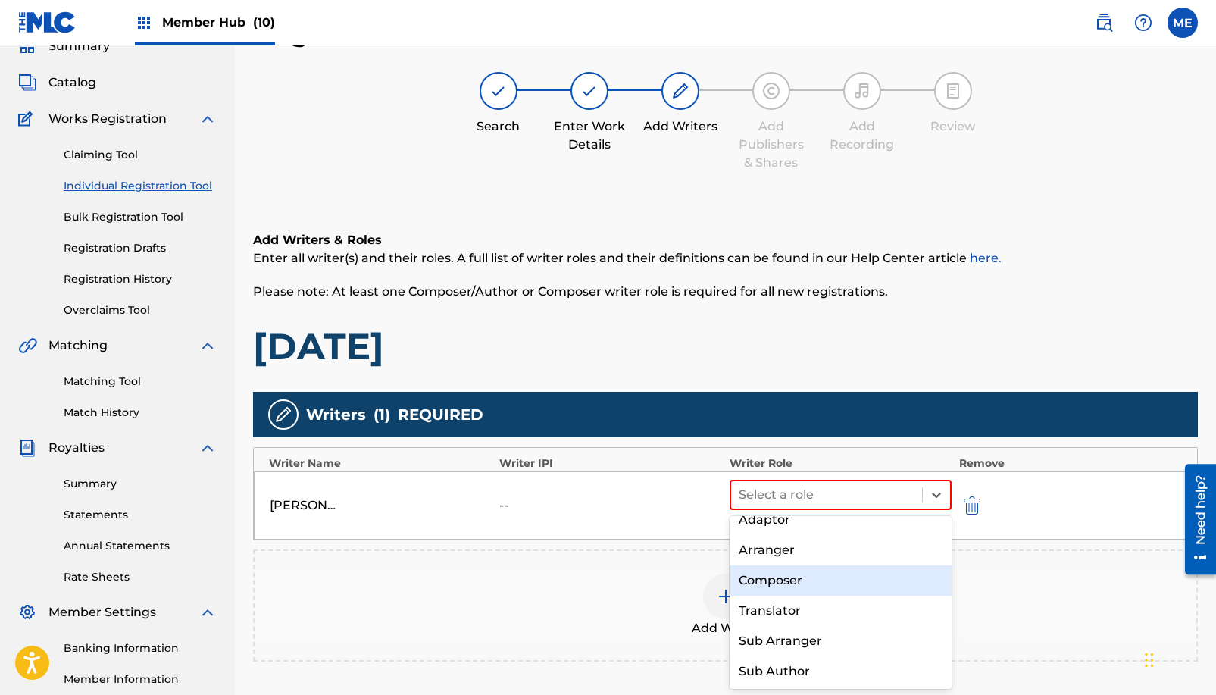
click at [856, 586] on div "Composer" at bounding box center [841, 580] width 222 height 30
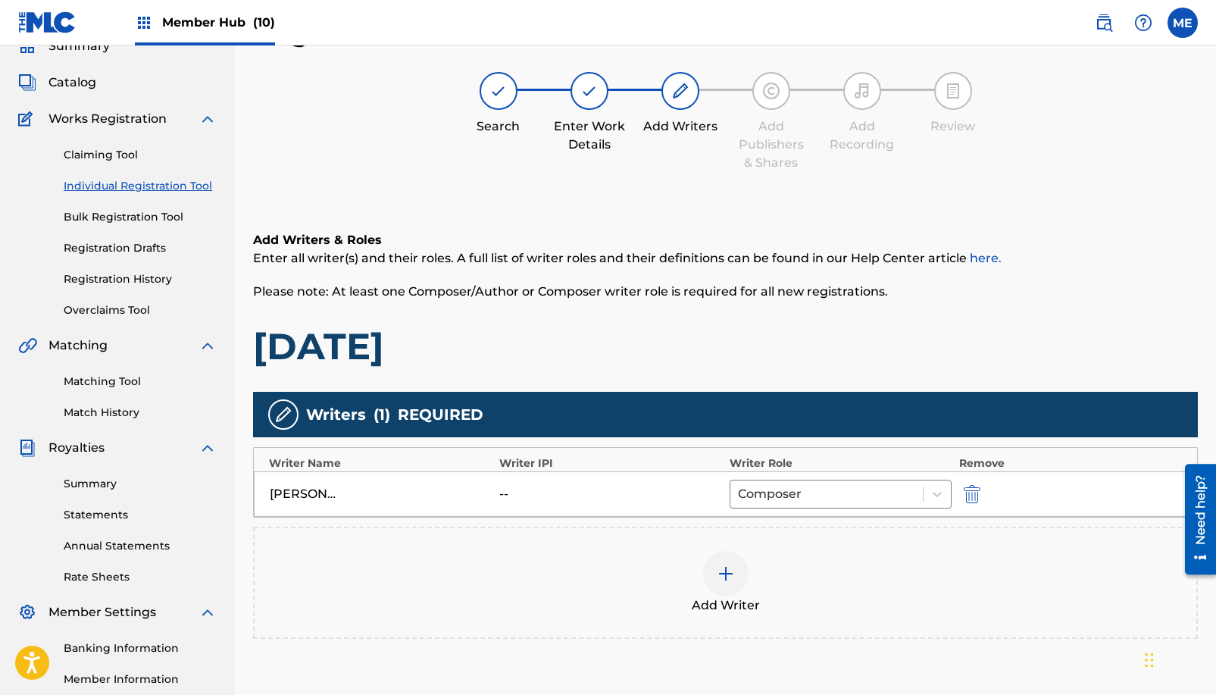
scroll to position [217, 0]
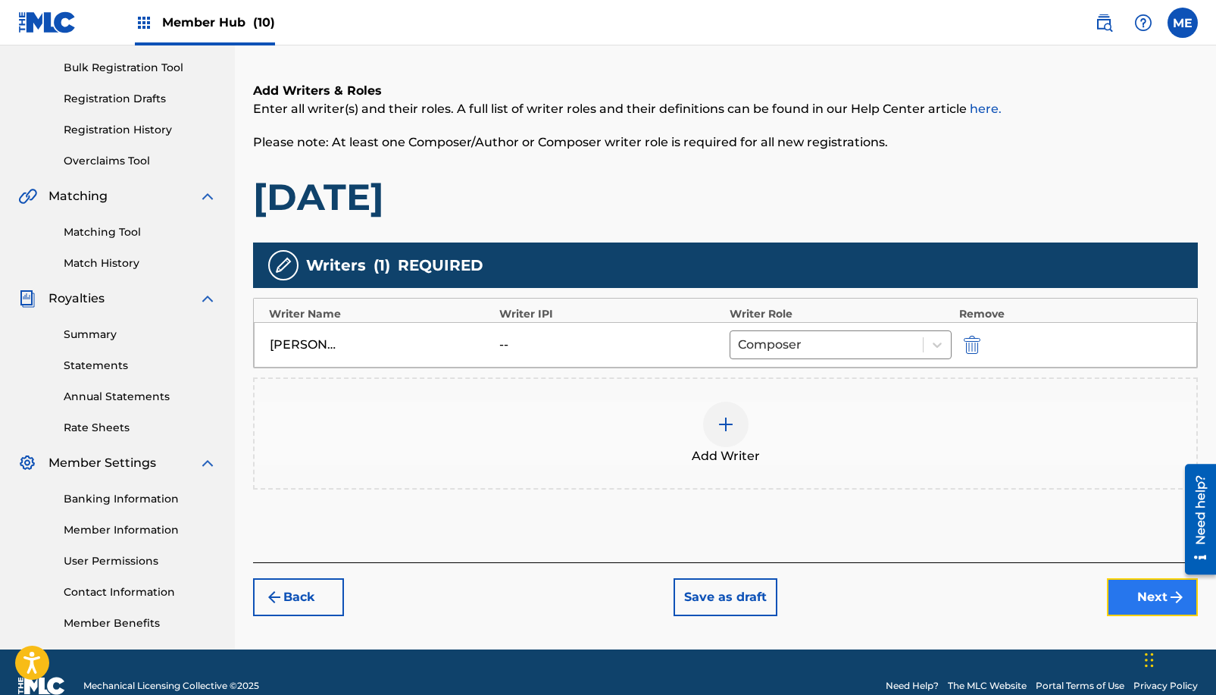
click at [1158, 601] on button "Next" at bounding box center [1152, 597] width 91 height 38
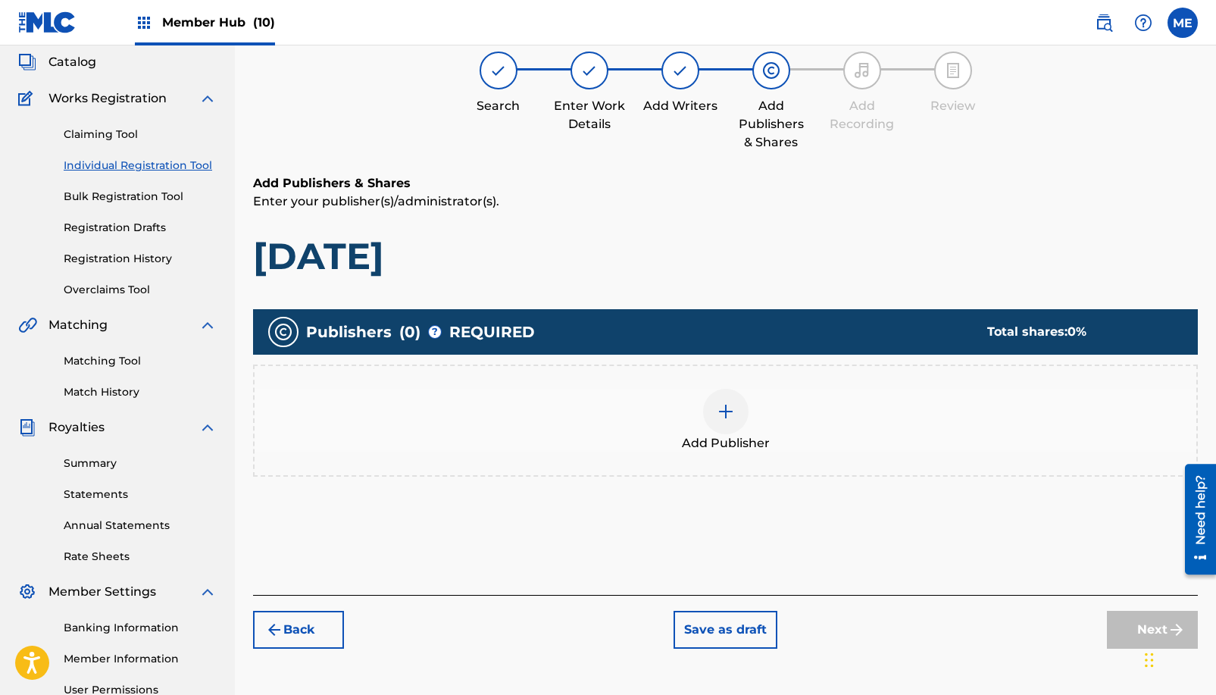
scroll to position [68, 0]
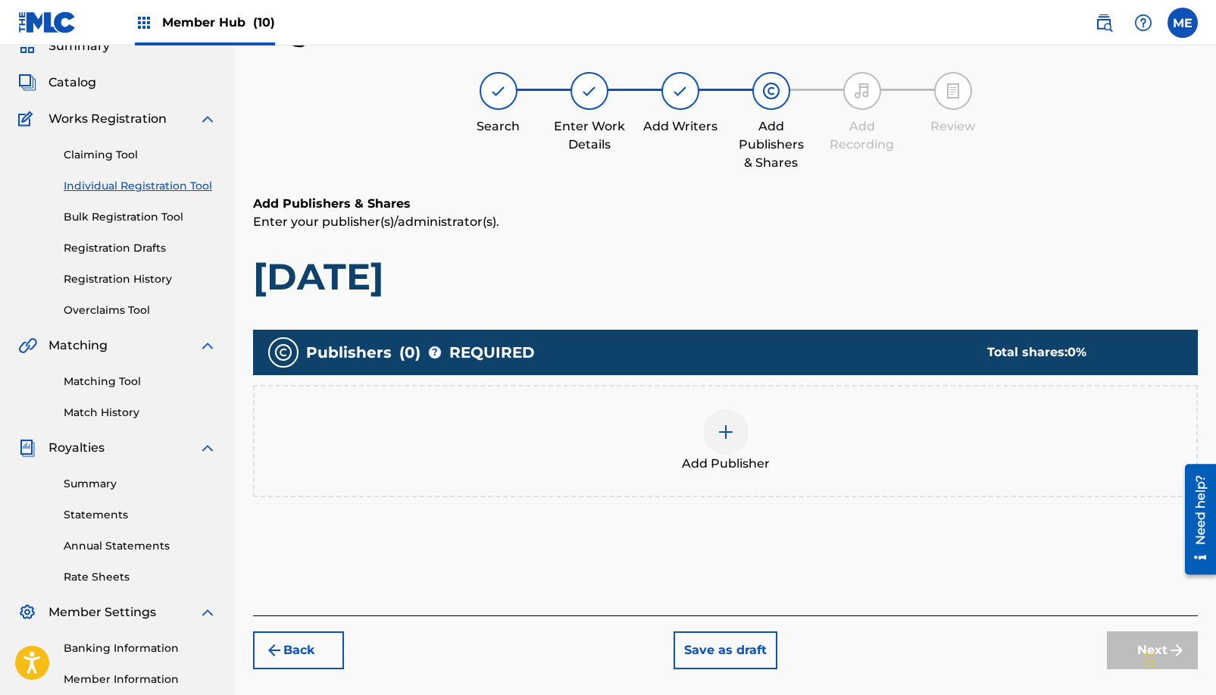
click at [731, 434] on img at bounding box center [726, 432] width 18 height 18
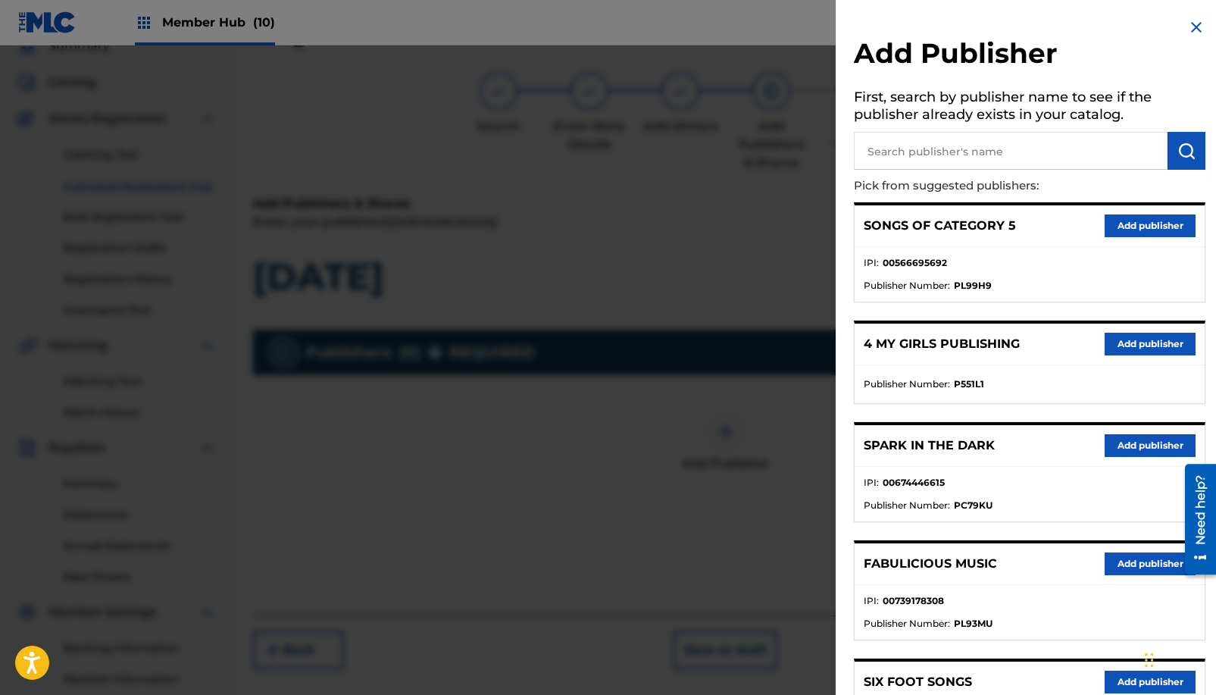
click at [932, 152] on input "text" at bounding box center [1011, 151] width 314 height 38
type input "Low Crow Medicine Show"
click at [1190, 152] on img "submit" at bounding box center [1187, 151] width 18 height 18
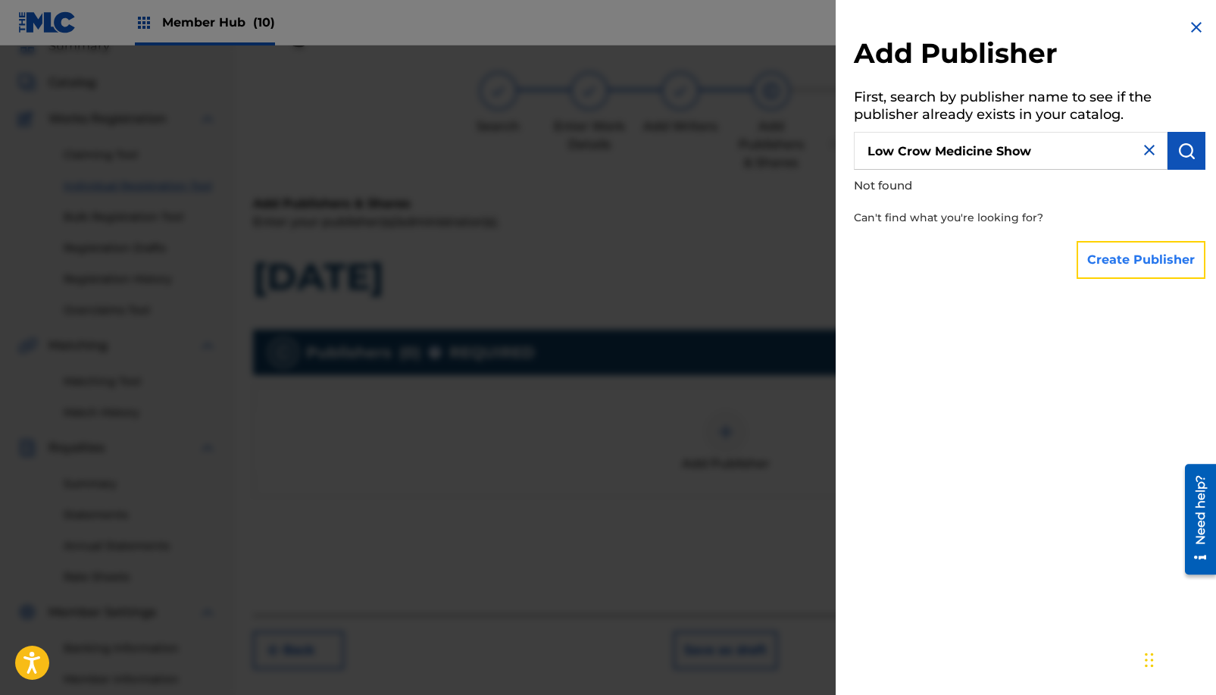
click at [1156, 254] on button "Create Publisher" at bounding box center [1141, 260] width 129 height 38
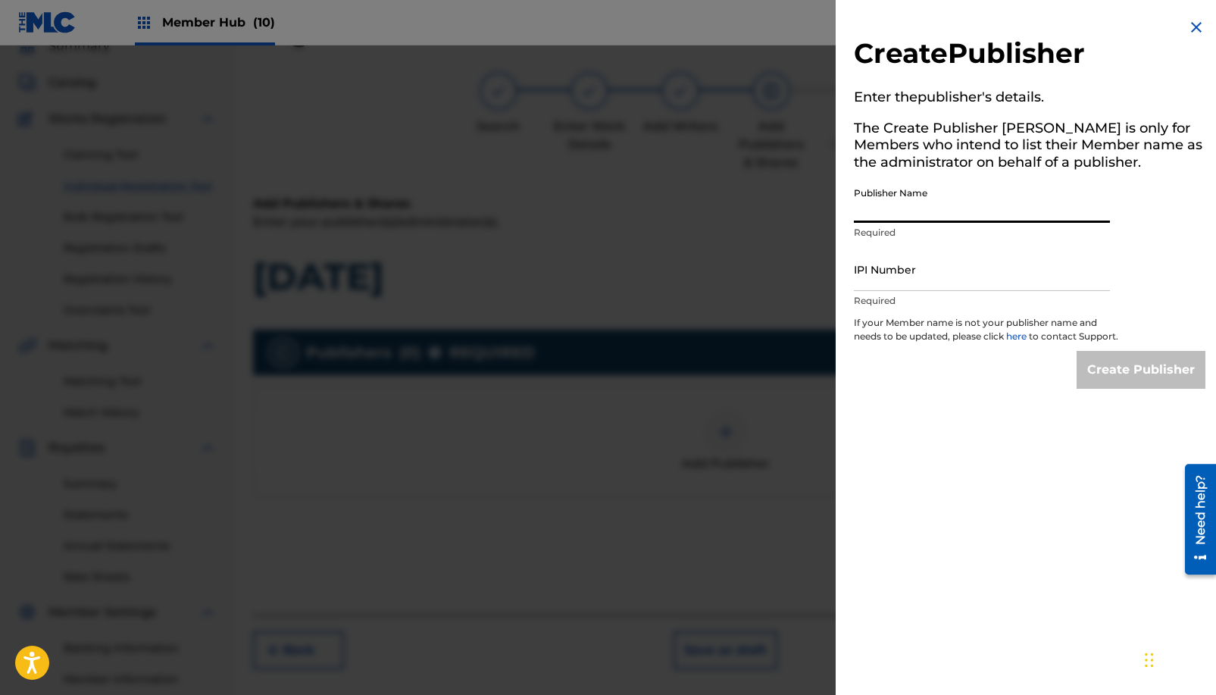
click at [1014, 209] on input "Publisher Name" at bounding box center [982, 201] width 256 height 43
type input "Lo"
click at [1194, 22] on img at bounding box center [1196, 27] width 18 height 18
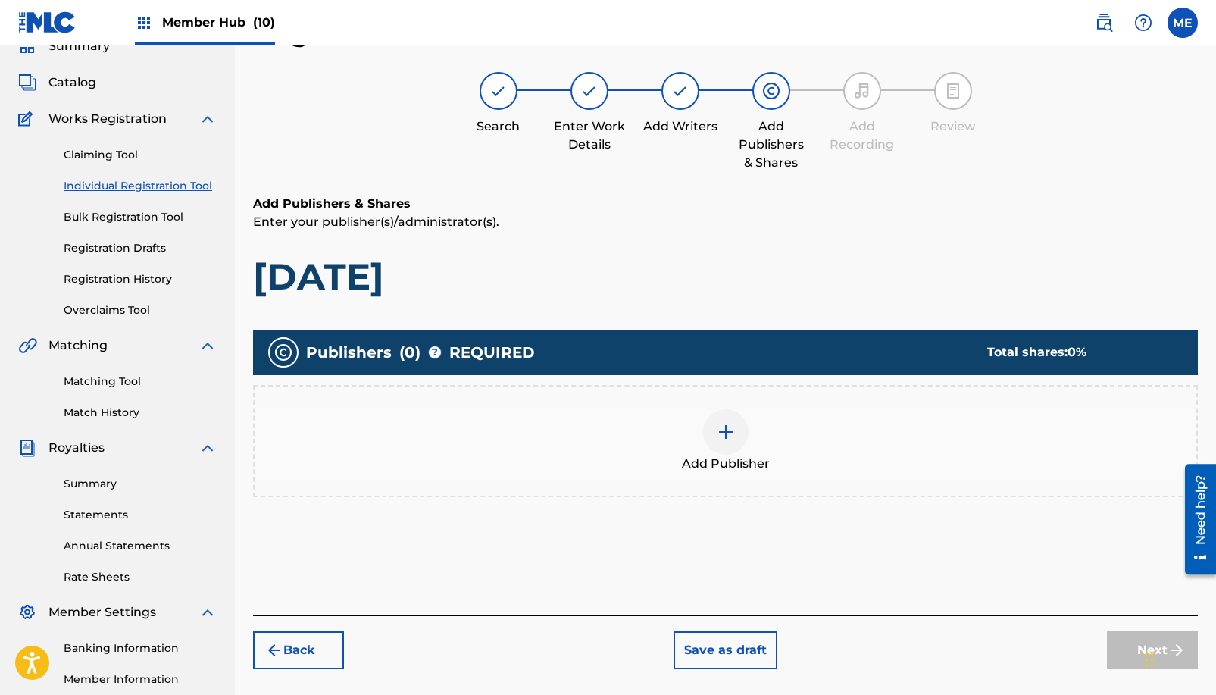
click at [737, 435] on div at bounding box center [725, 431] width 45 height 45
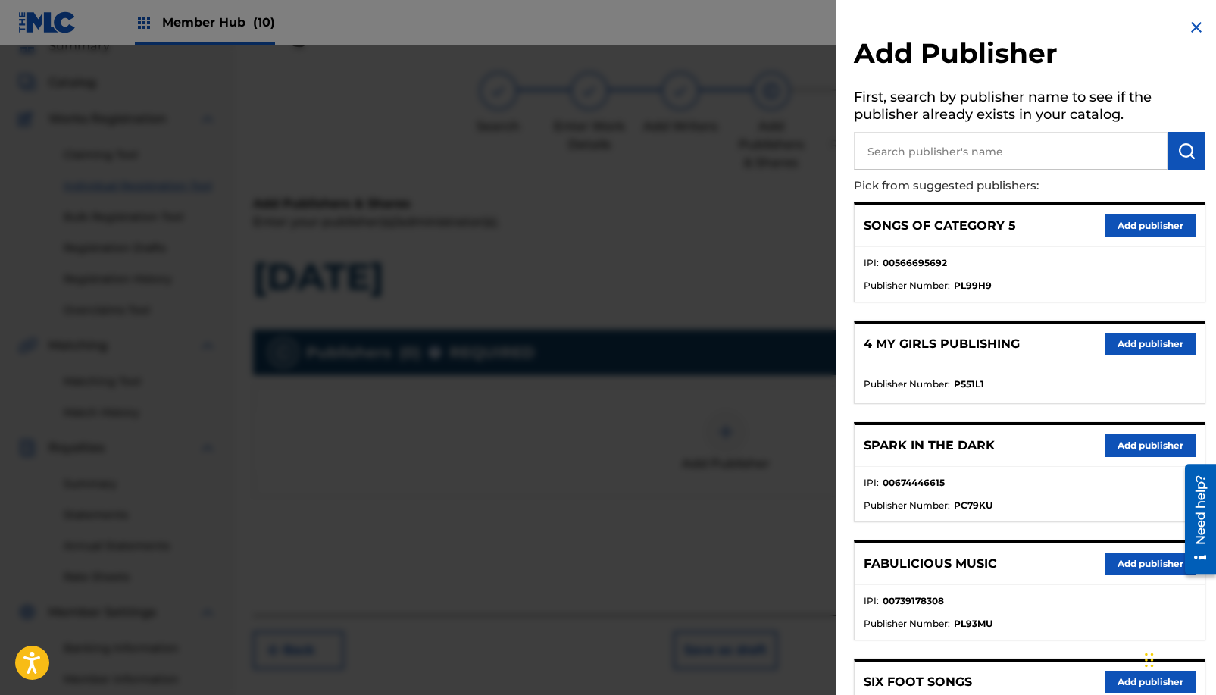
click at [993, 146] on input "text" at bounding box center [1011, 151] width 314 height 38
type input "Low Crow Music"
click at [1178, 149] on img "submit" at bounding box center [1187, 151] width 18 height 18
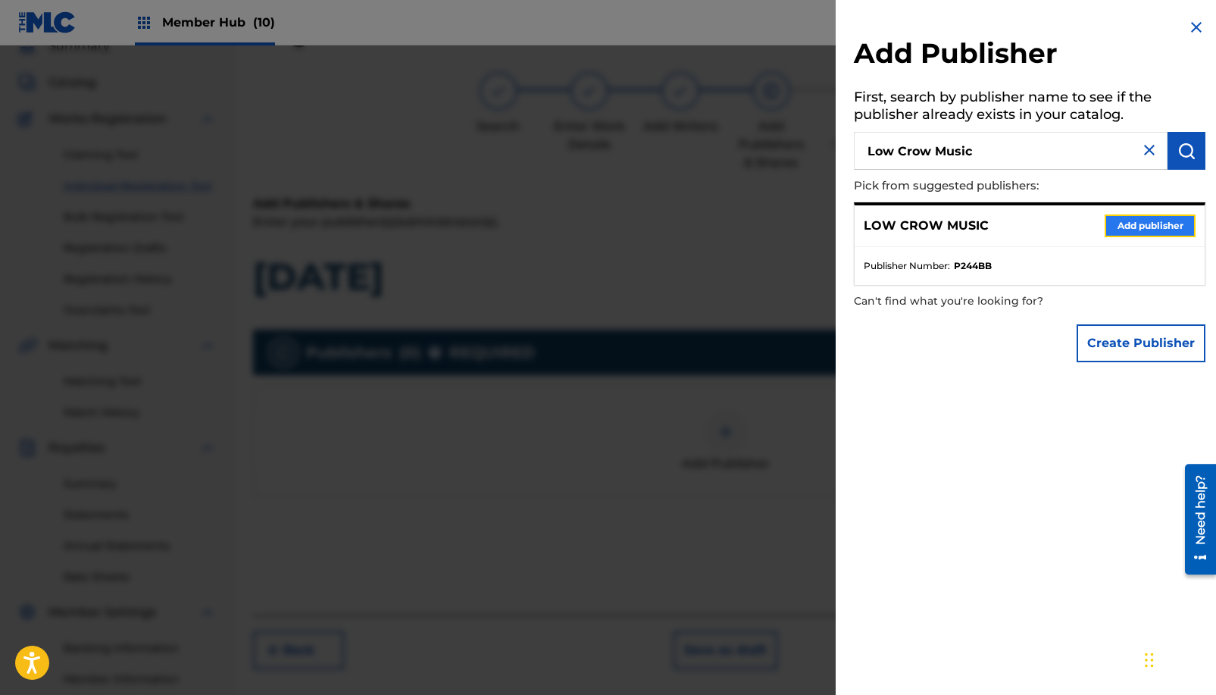
click at [1165, 221] on button "Add publisher" at bounding box center [1150, 225] width 91 height 23
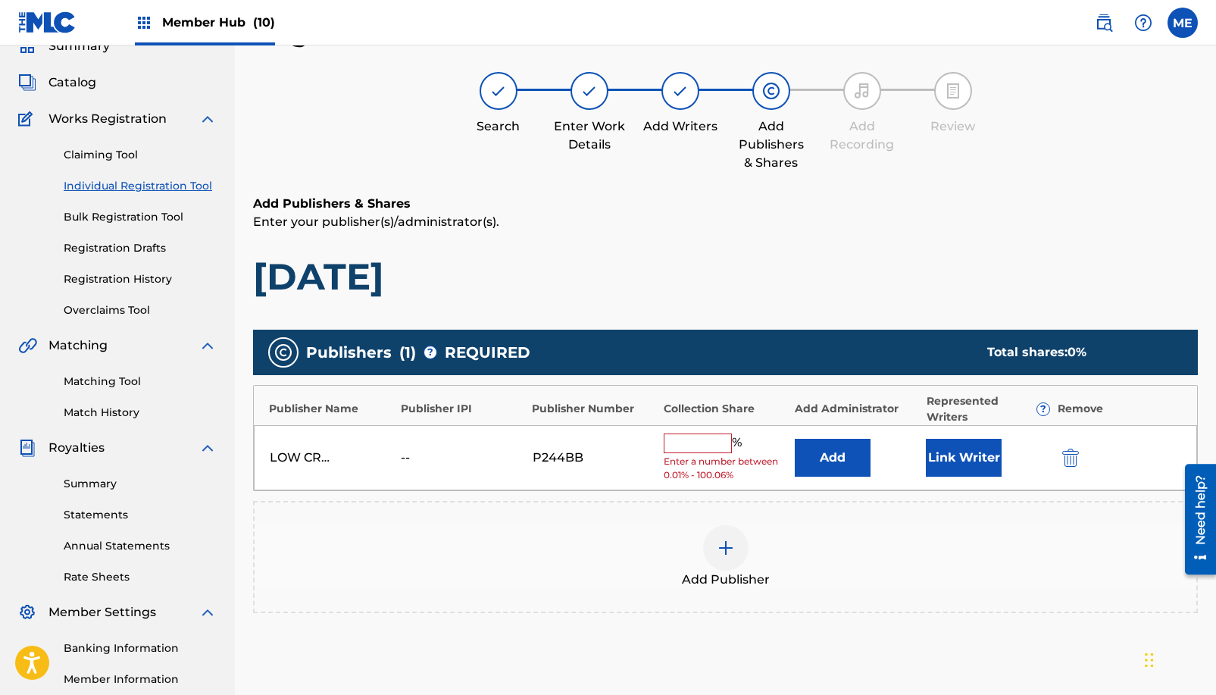
click at [701, 434] on input "text" at bounding box center [698, 443] width 68 height 20
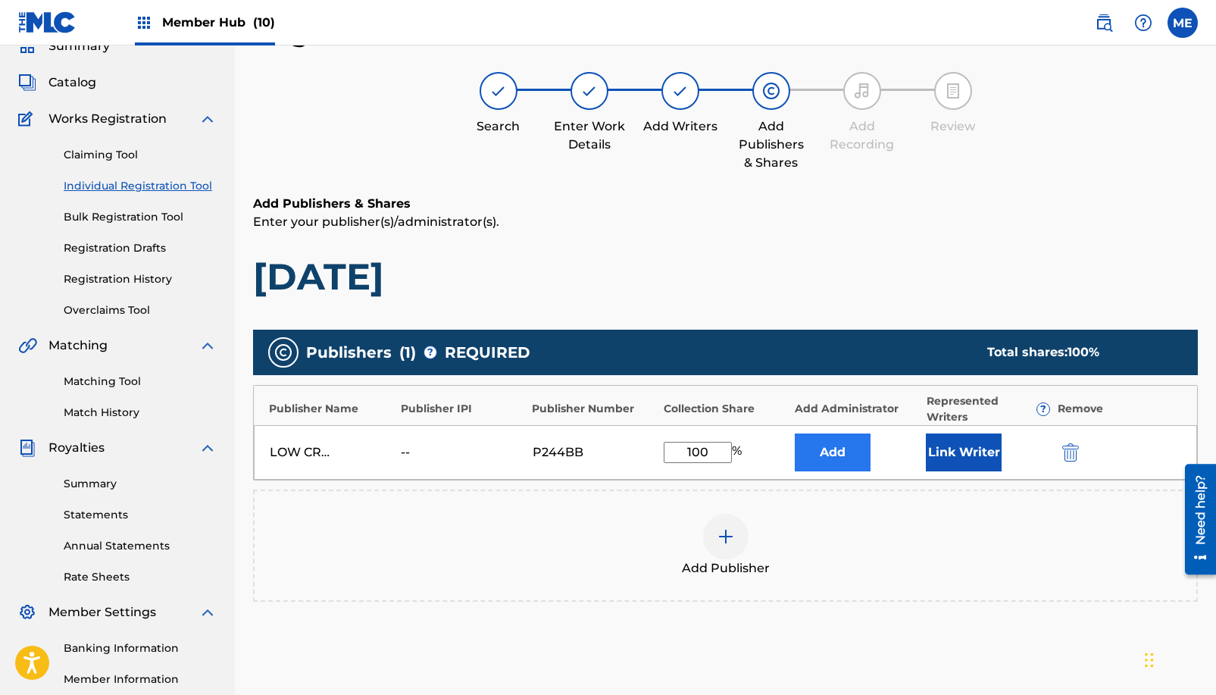
type input "100"
click at [834, 464] on button "Add" at bounding box center [833, 452] width 76 height 38
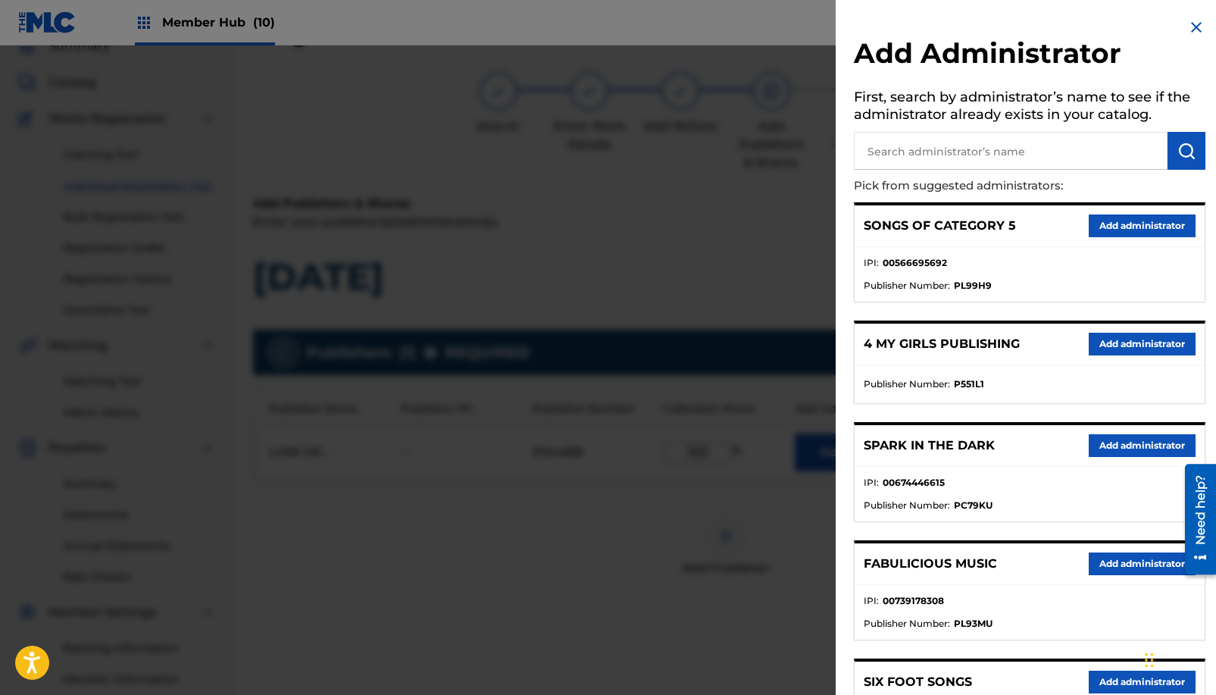
click at [960, 149] on input "text" at bounding box center [1011, 151] width 314 height 38
type input "Do Write Music"
click at [1183, 152] on img "submit" at bounding box center [1187, 151] width 18 height 18
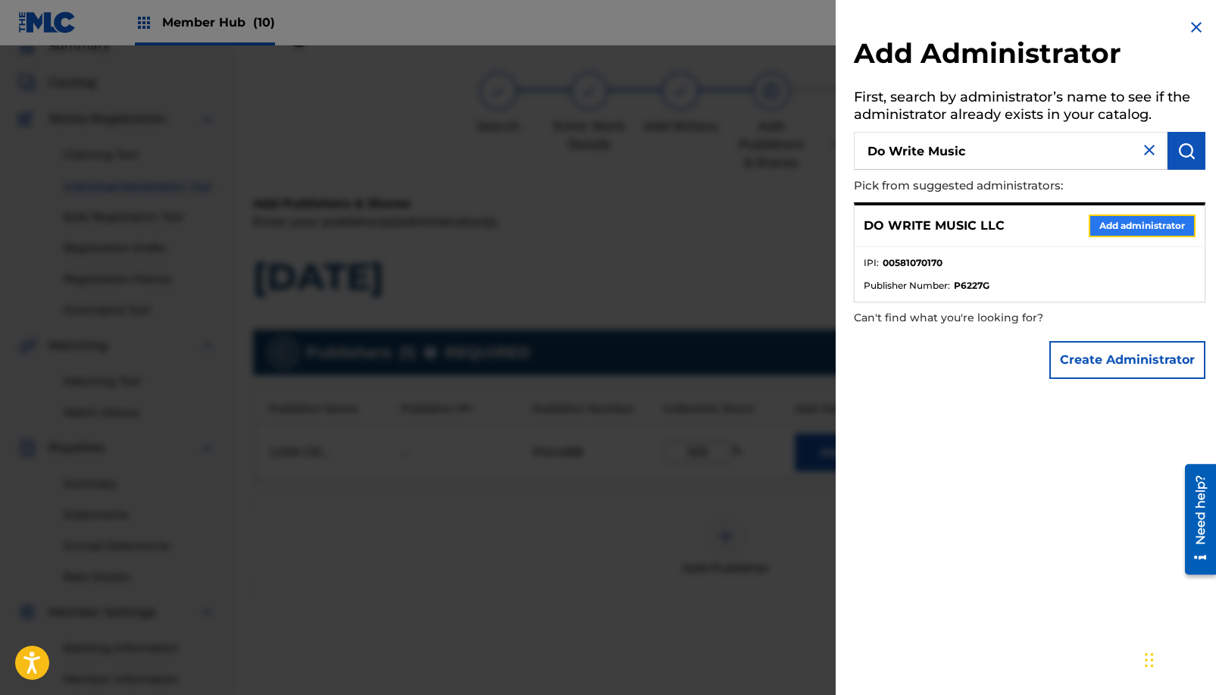
click at [1149, 233] on button "Add administrator" at bounding box center [1142, 225] width 107 height 23
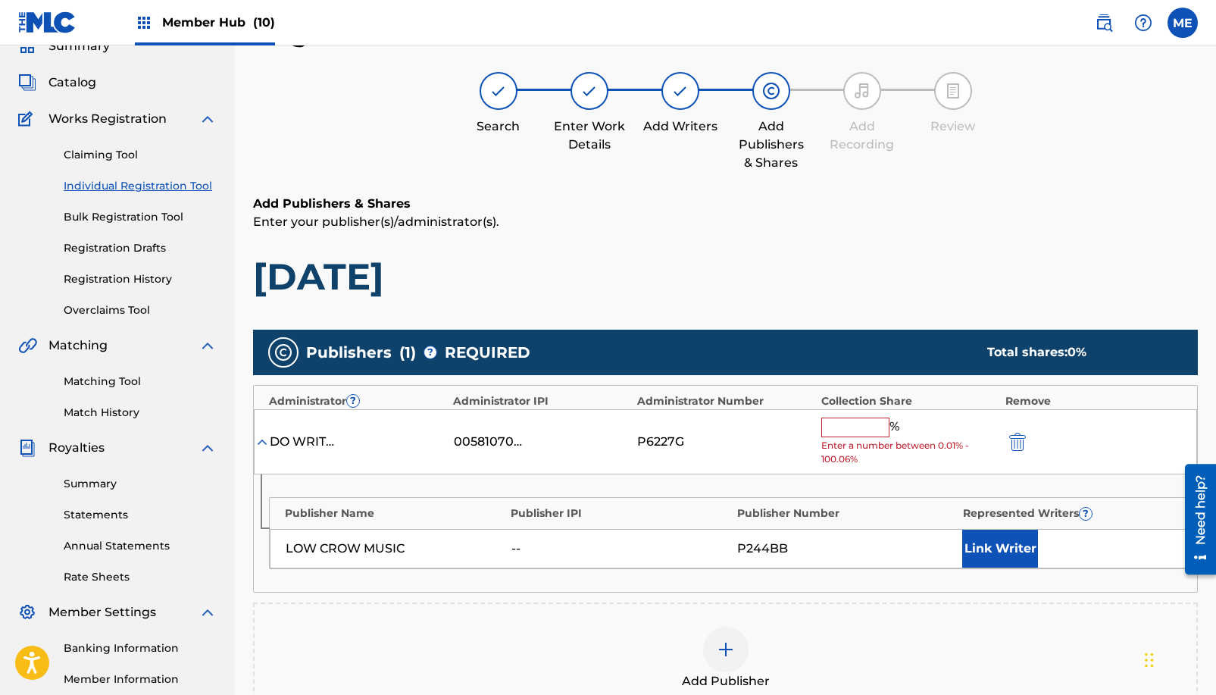
click at [857, 423] on input "text" at bounding box center [855, 428] width 68 height 20
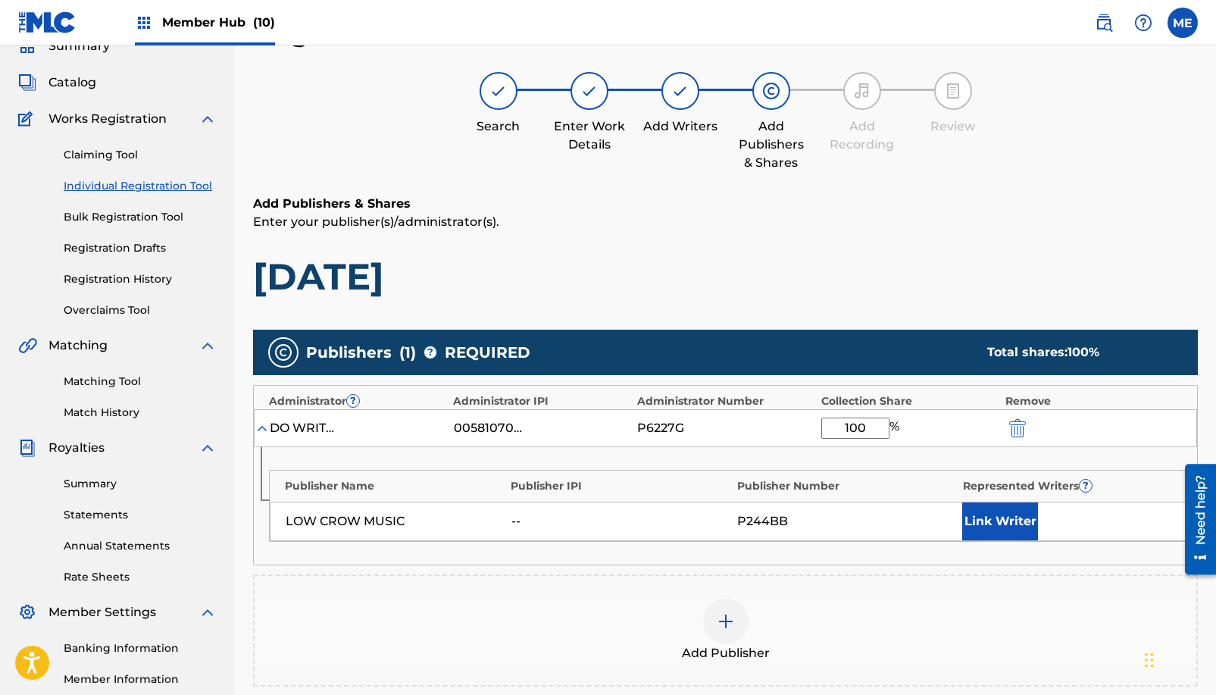
type input "100"
drag, startPoint x: 1215, startPoint y: 287, endPoint x: 1215, endPoint y: 339, distance: 51.5
click at [1215, 339] on div "Register Work Search Enter Work Details Add Writers Add Publishers & Shares Add…" at bounding box center [725, 436] width 981 height 843
click at [1006, 524] on button "Link Writer" at bounding box center [1000, 521] width 76 height 38
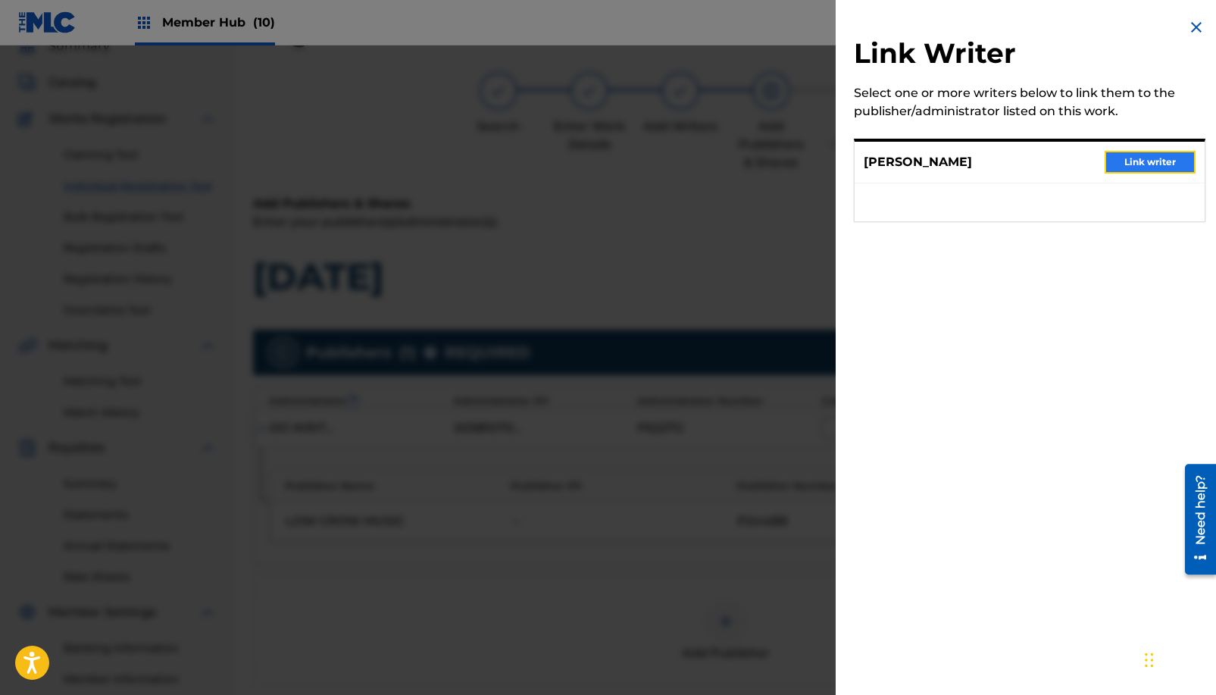
click at [1155, 161] on button "Link writer" at bounding box center [1150, 162] width 91 height 23
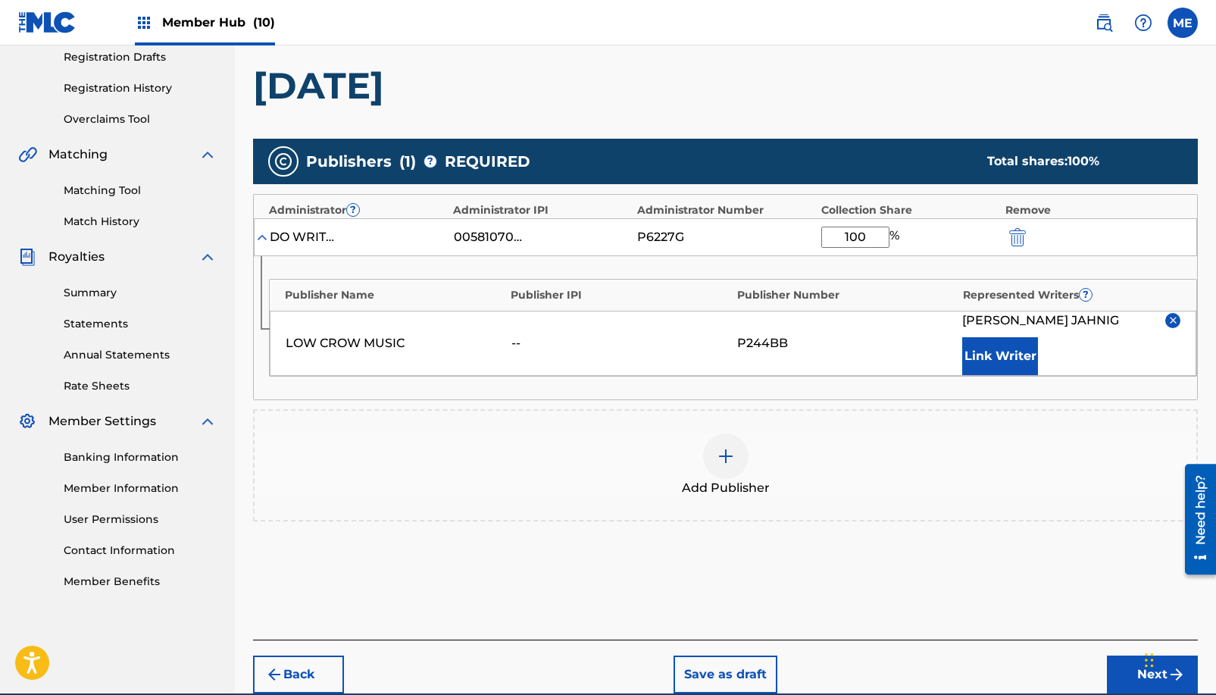
scroll to position [330, 0]
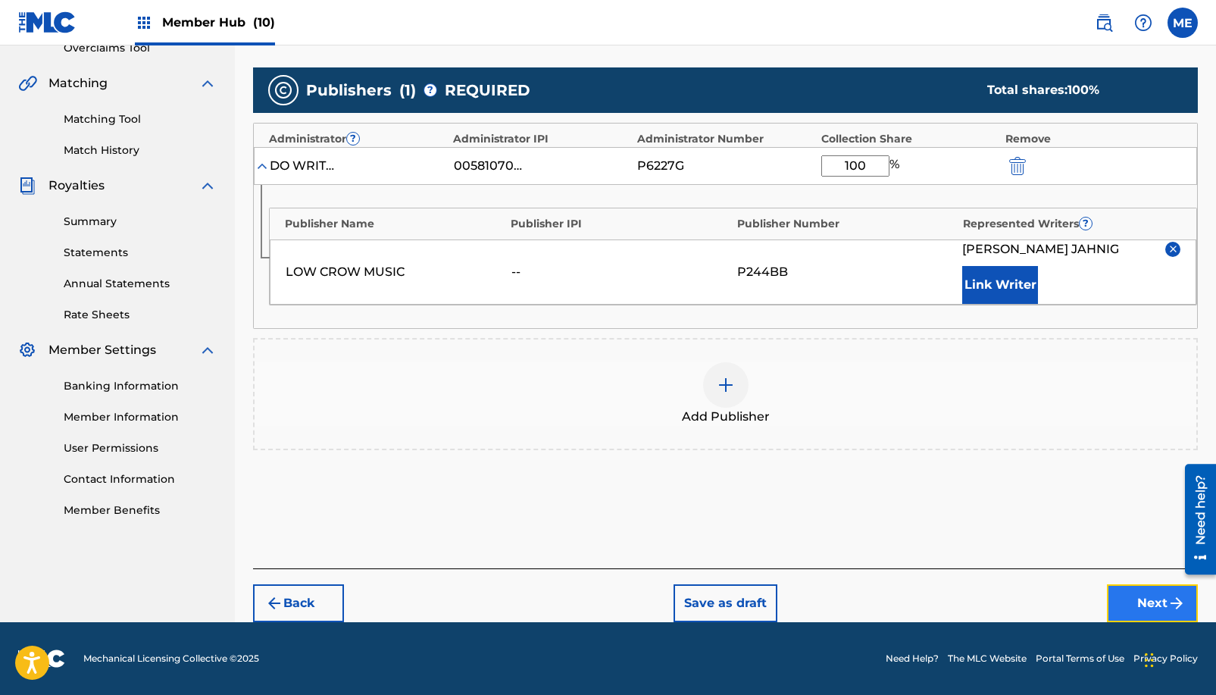
click at [1150, 594] on button "Next" at bounding box center [1152, 603] width 91 height 38
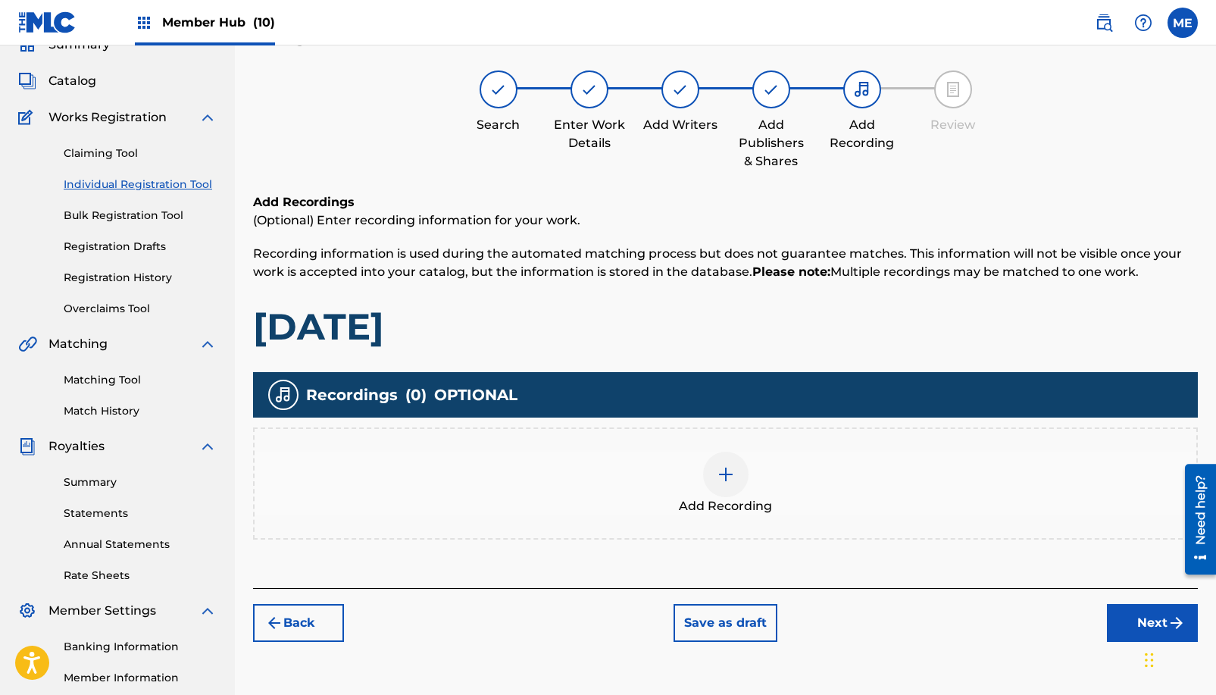
scroll to position [68, 0]
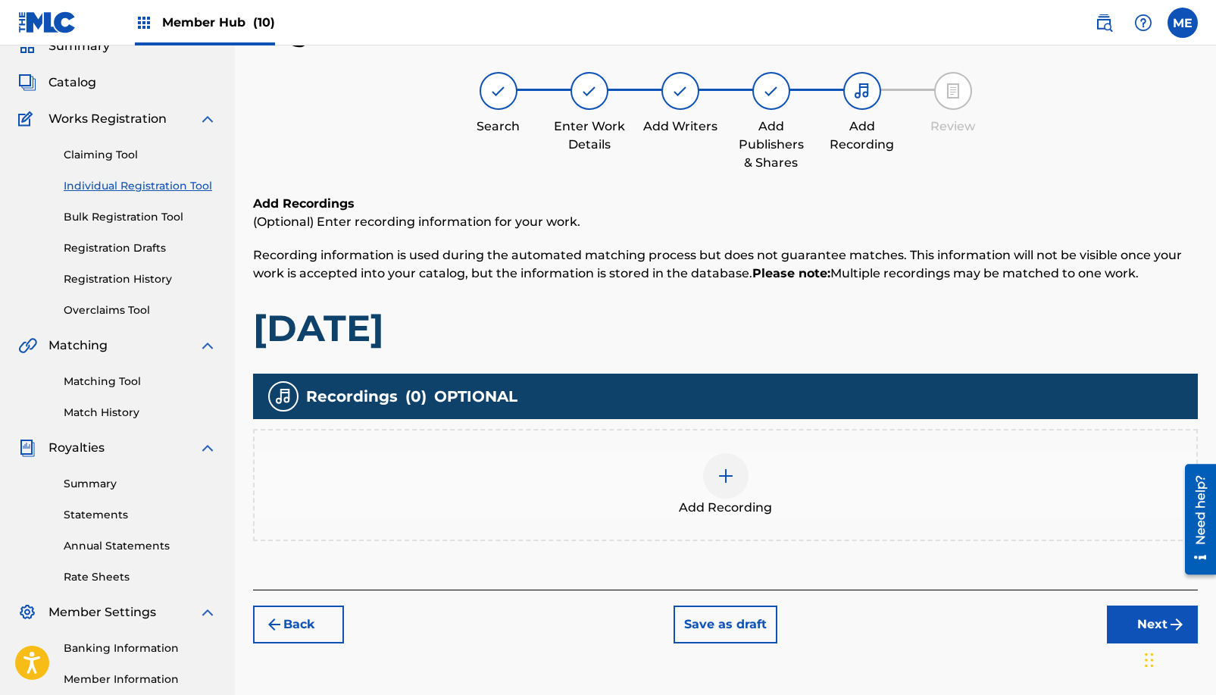
click at [720, 477] on img at bounding box center [726, 476] width 18 height 18
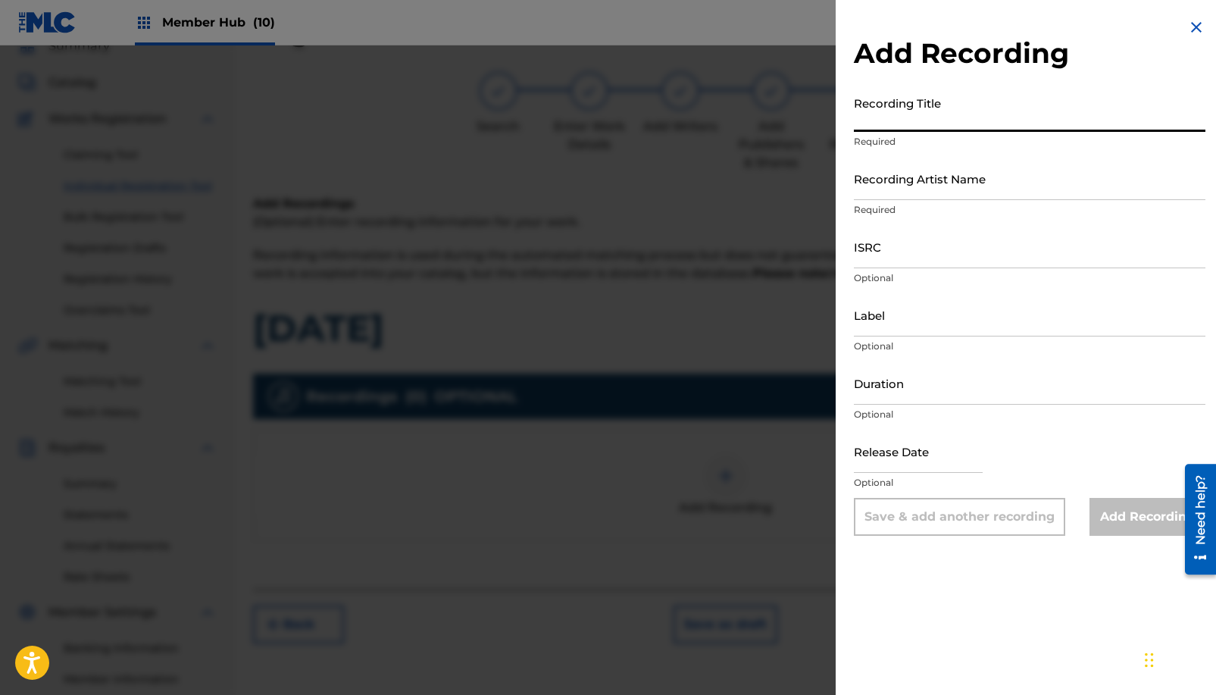
click at [976, 114] on input "Recording Title" at bounding box center [1030, 110] width 352 height 43
type input "OCMS XMAS"
click at [954, 180] on input "Recording Artist Name" at bounding box center [1030, 178] width 352 height 43
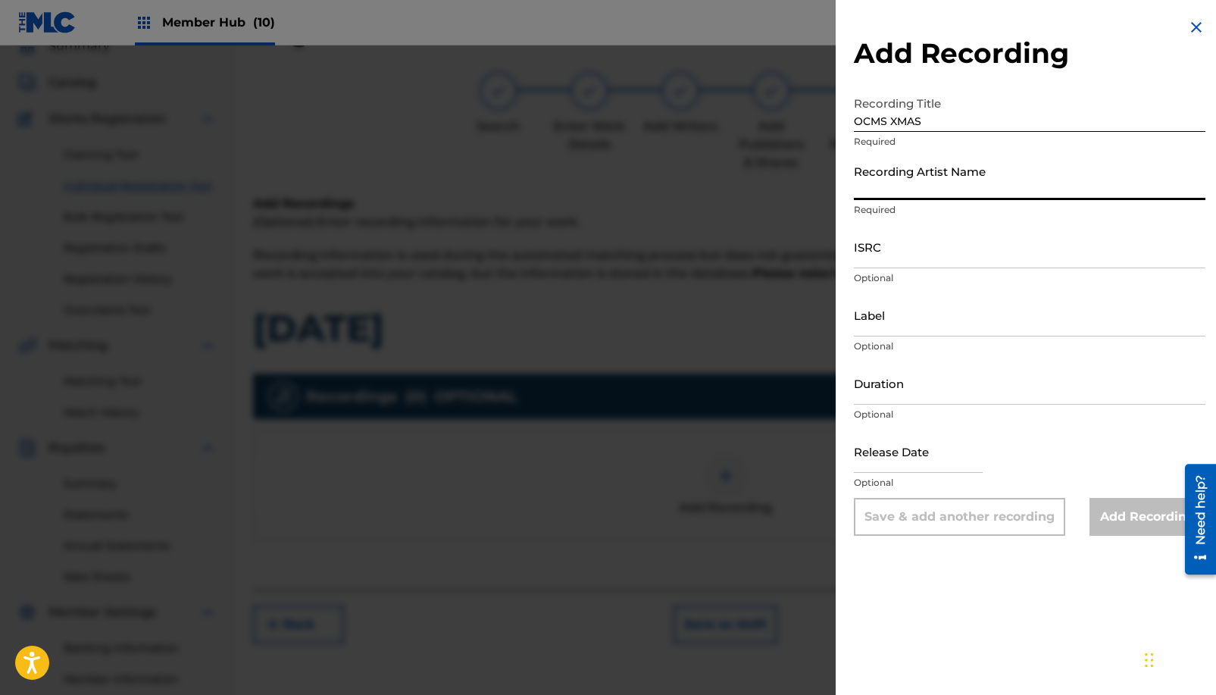
type input "P"
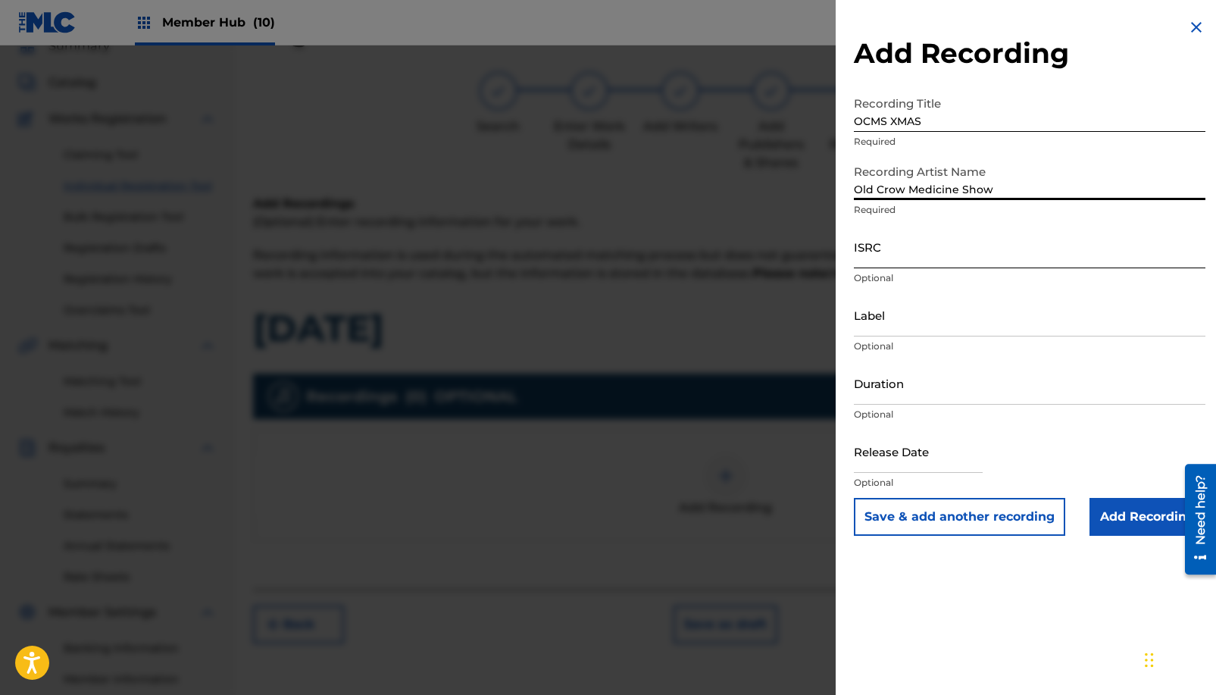
type input "Old Crow Medicine Show"
click at [881, 250] on input "ISRC" at bounding box center [1030, 246] width 352 height 43
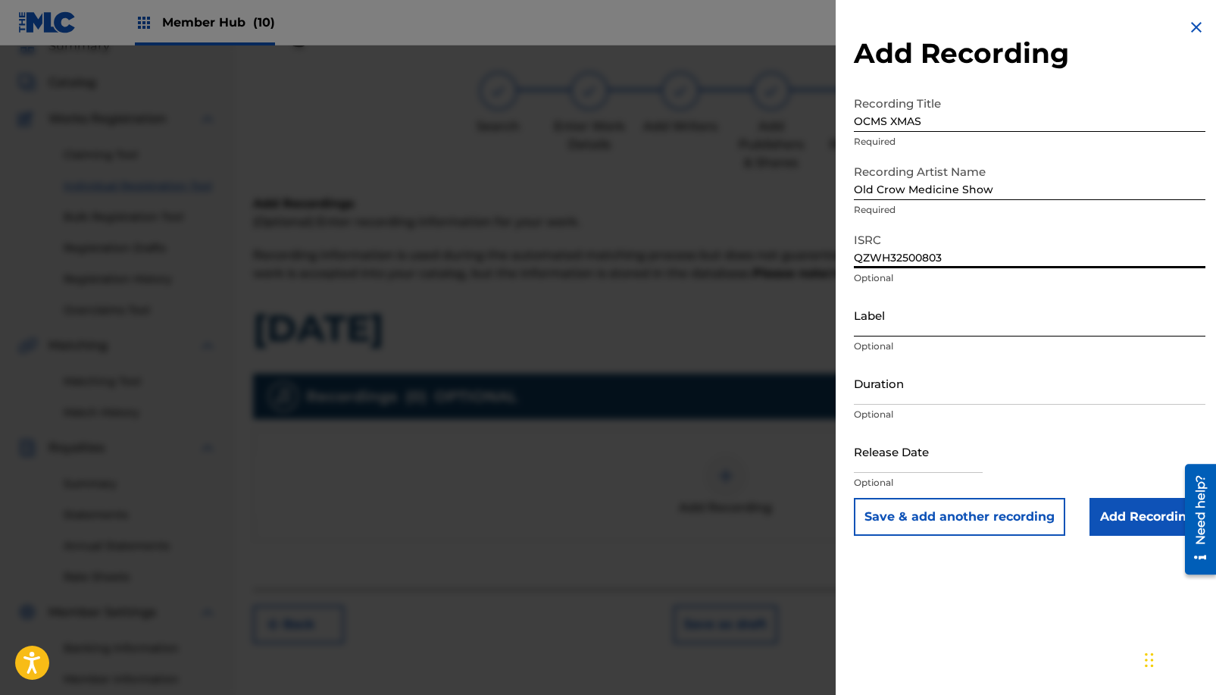
type input "QZWH32500803"
click at [947, 327] on input "Label" at bounding box center [1030, 314] width 352 height 43
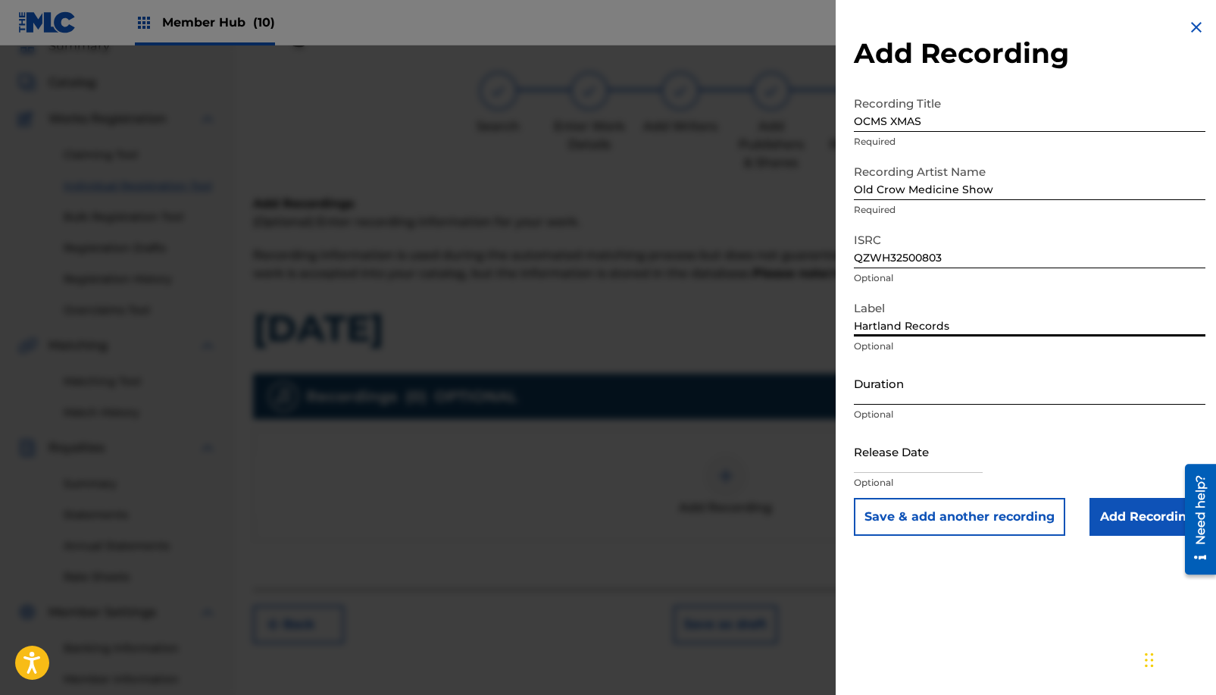
type input "Hartland Records"
click at [933, 388] on input "Duration" at bounding box center [1030, 382] width 352 height 43
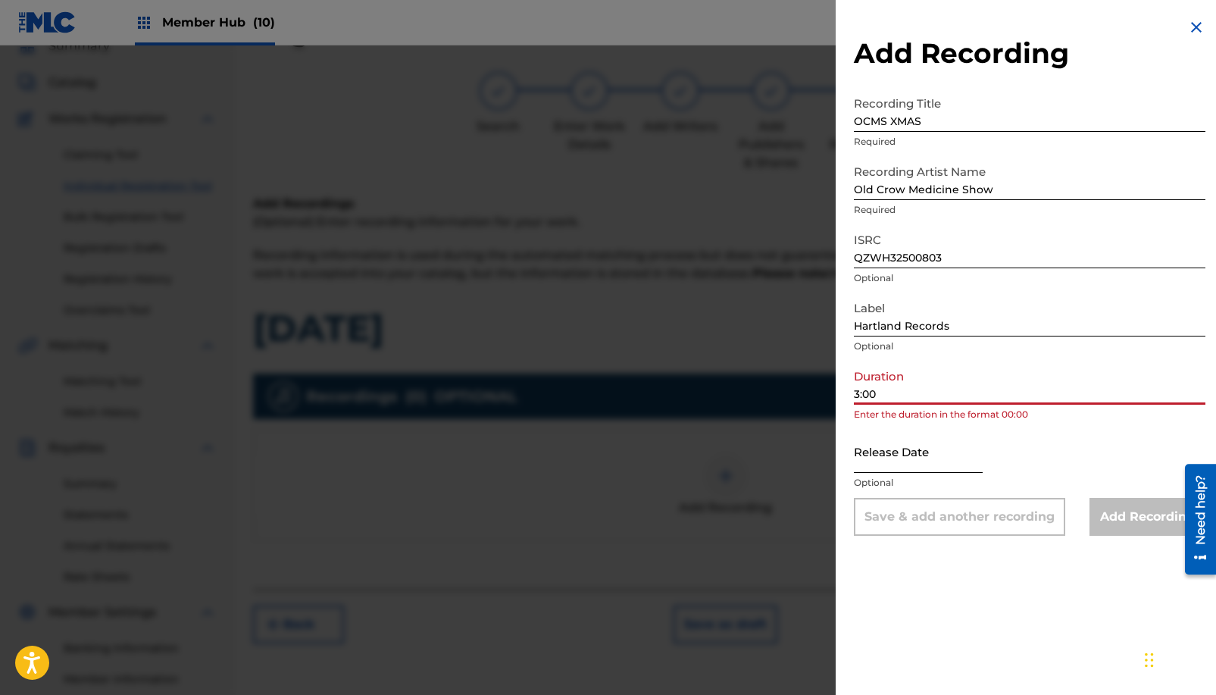
type input "3:00"
select select "8"
select select "2025"
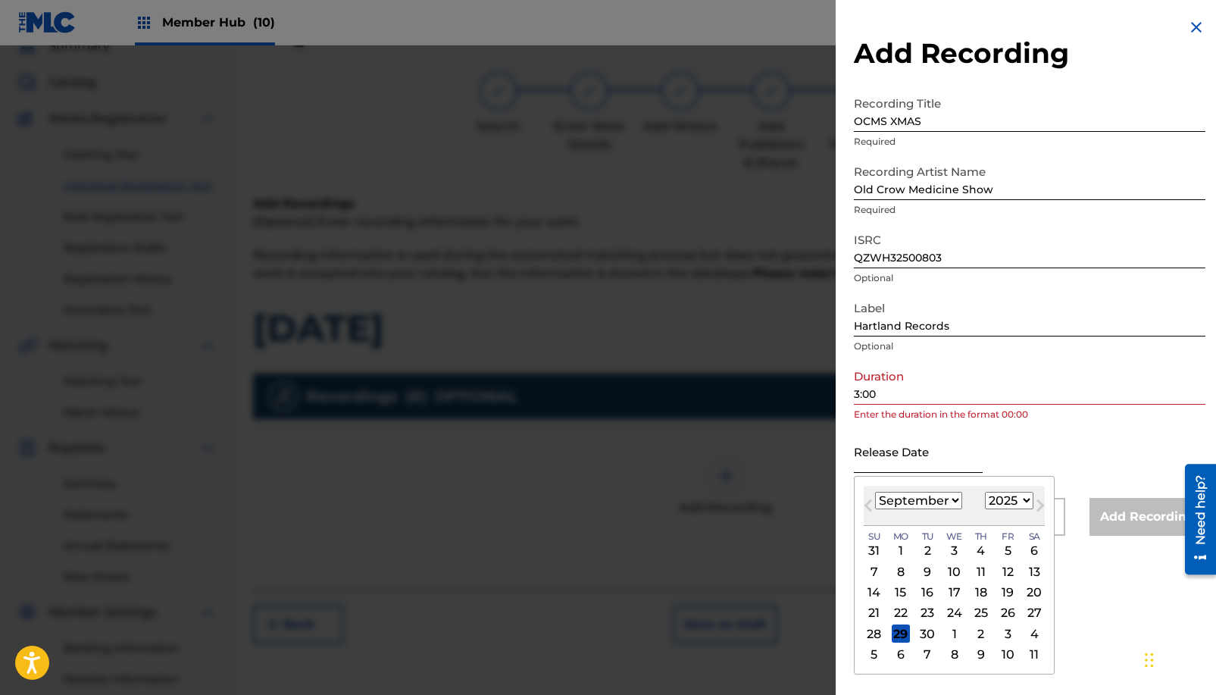
click at [931, 469] on input "text" at bounding box center [918, 451] width 129 height 43
click at [1039, 507] on span "Next Month" at bounding box center [1039, 507] width 0 height 23
select select "10"
click at [1008, 620] on div "21" at bounding box center [1008, 613] width 18 height 18
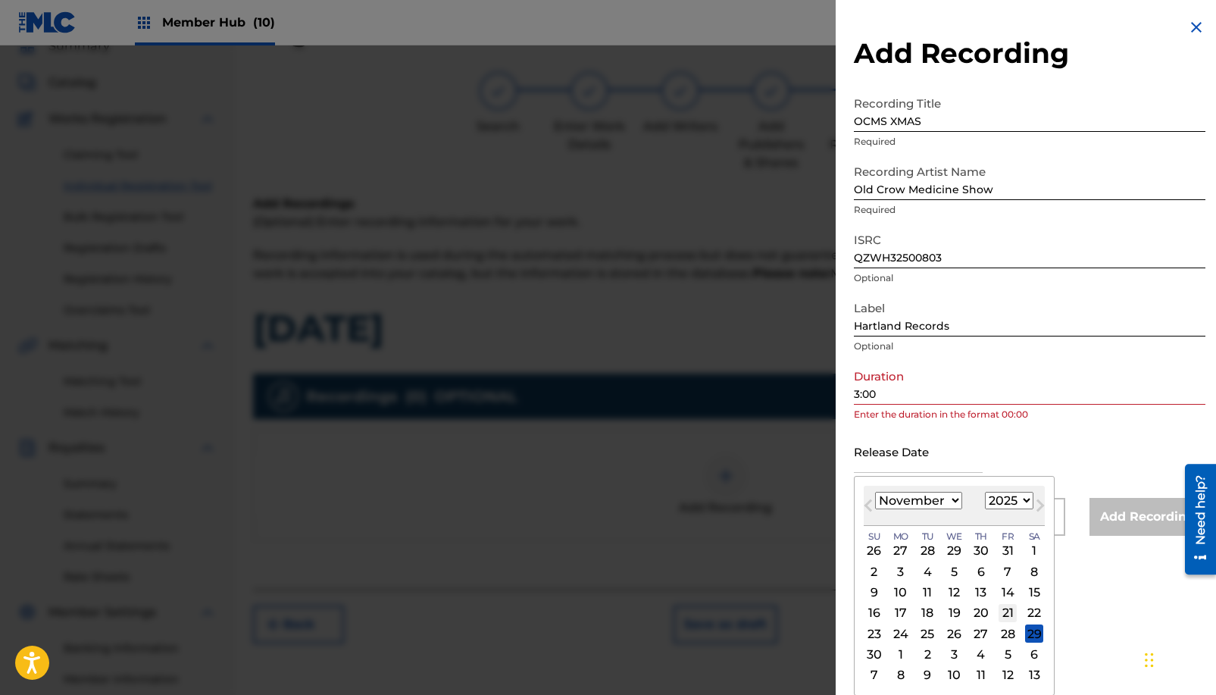
type input "[DATE]"
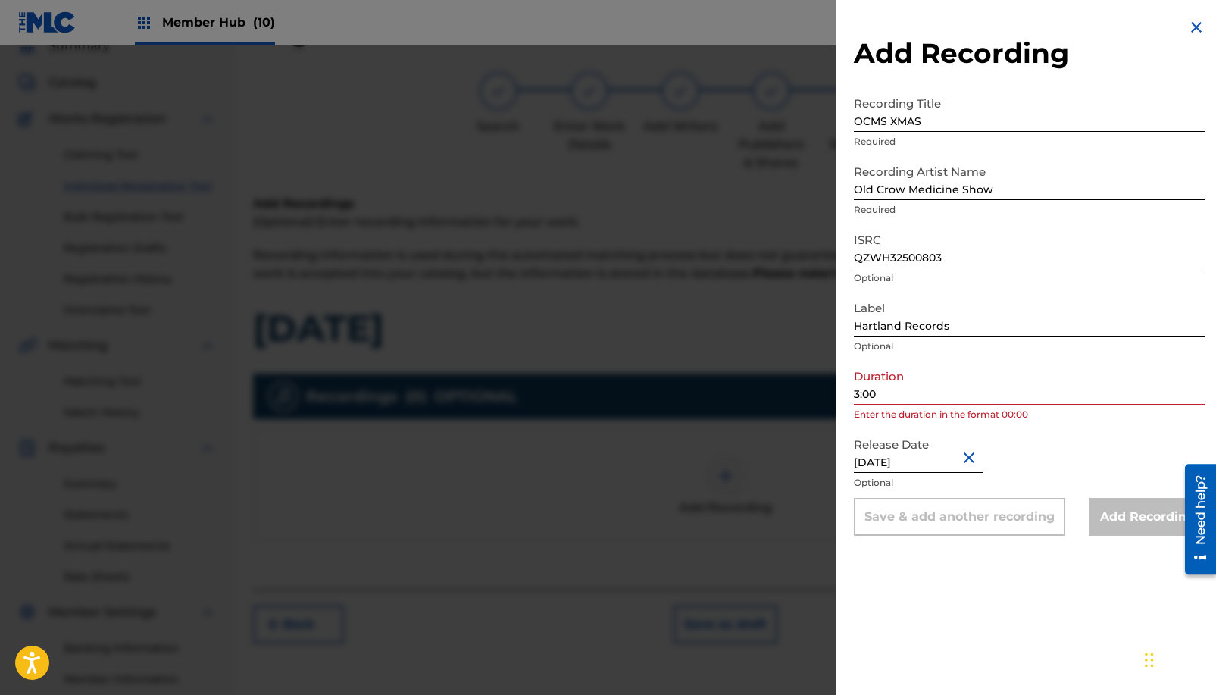
click at [854, 391] on input "3:00" at bounding box center [1030, 382] width 352 height 43
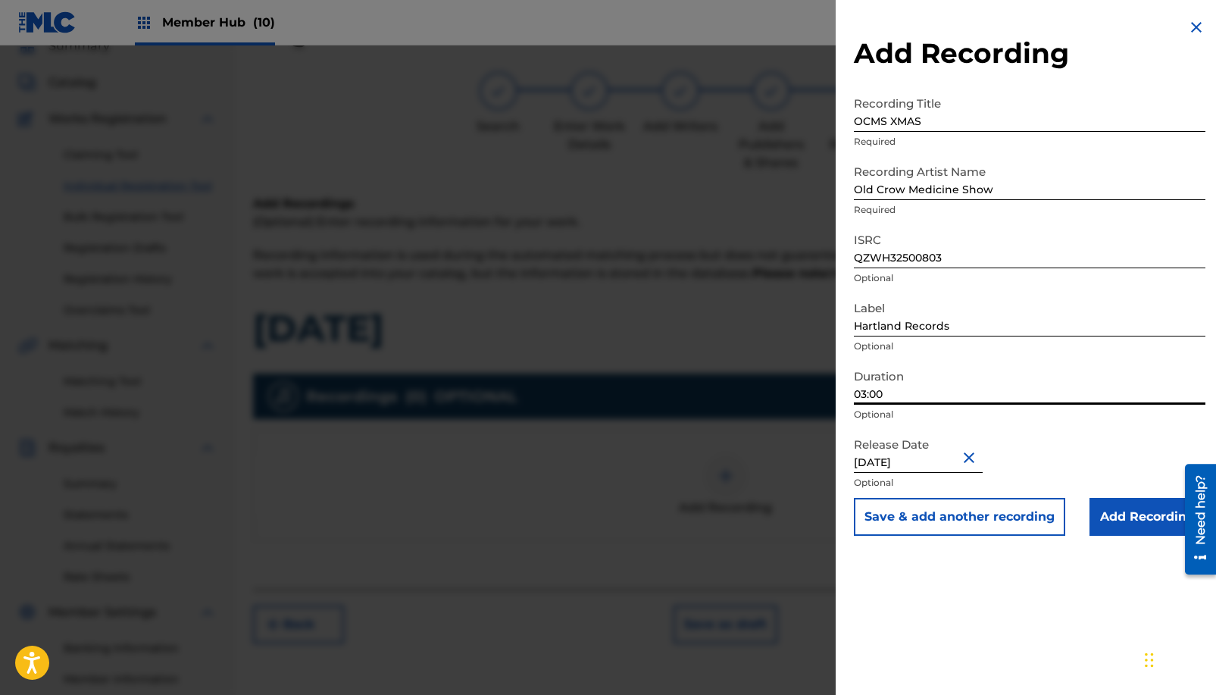
type input "03:00"
click at [943, 630] on div "Add Recording Recording Title OCMS XMAS Required Recording Artist Name Old Crow…" at bounding box center [1030, 347] width 388 height 695
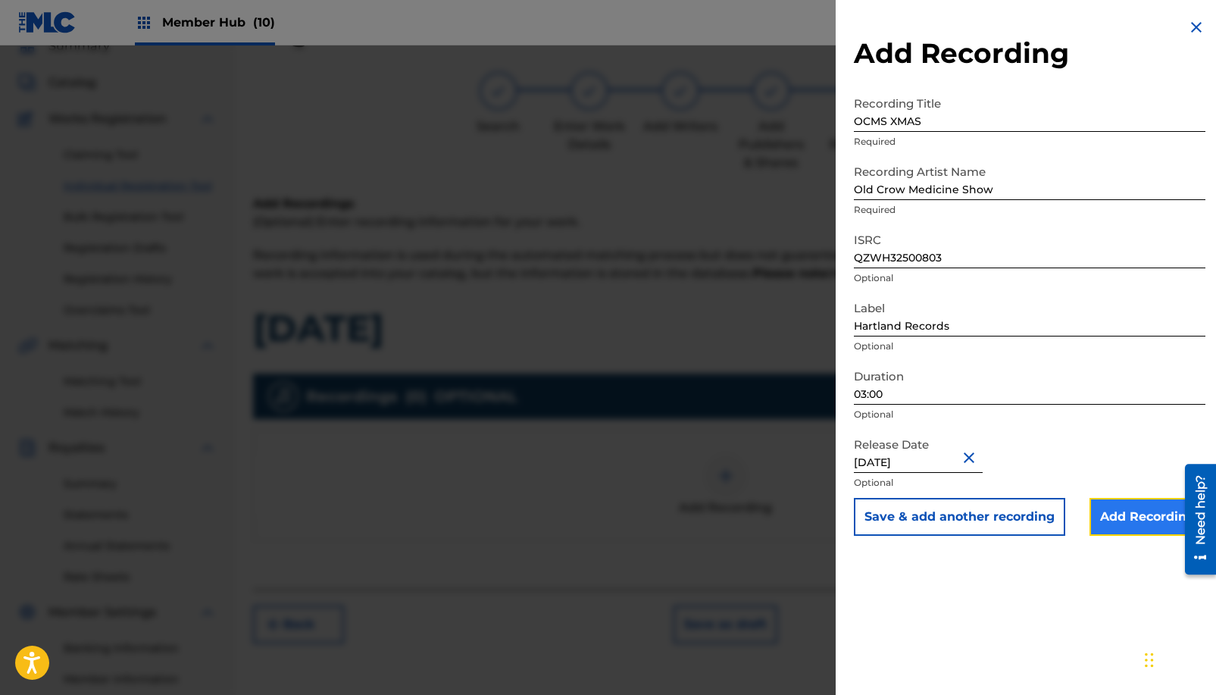
click at [1131, 517] on input "Add Recording" at bounding box center [1148, 517] width 116 height 38
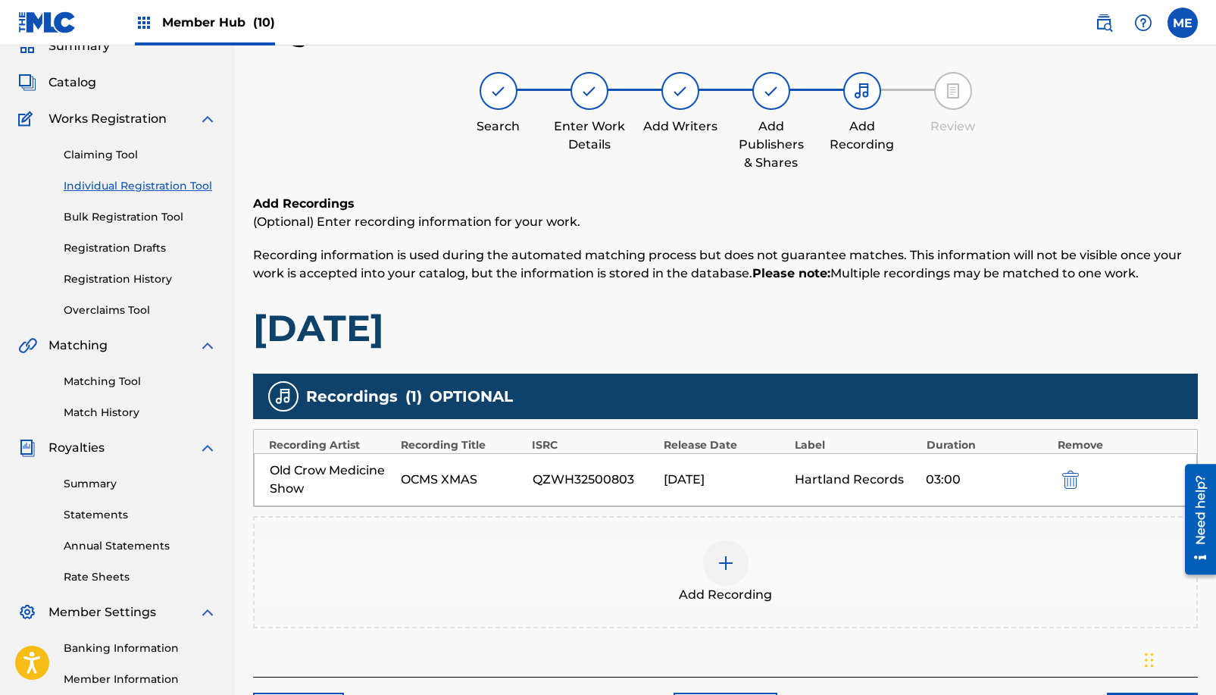
scroll to position [245, 0]
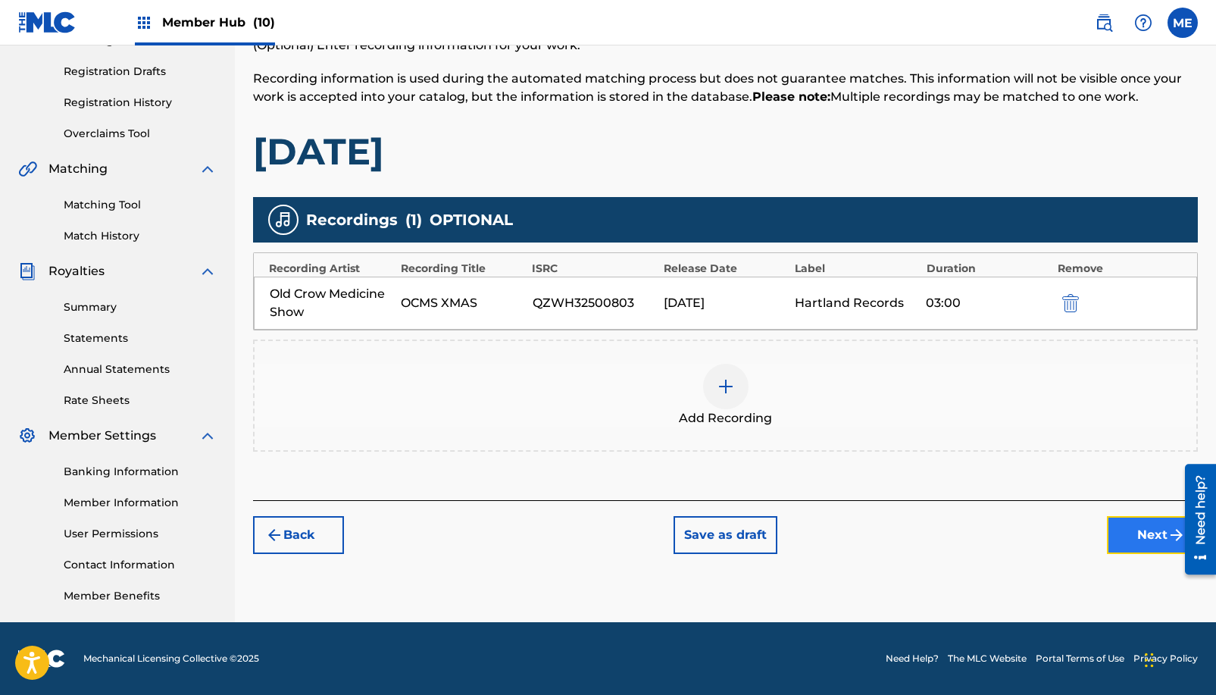
click at [1155, 537] on button "Next" at bounding box center [1152, 535] width 91 height 38
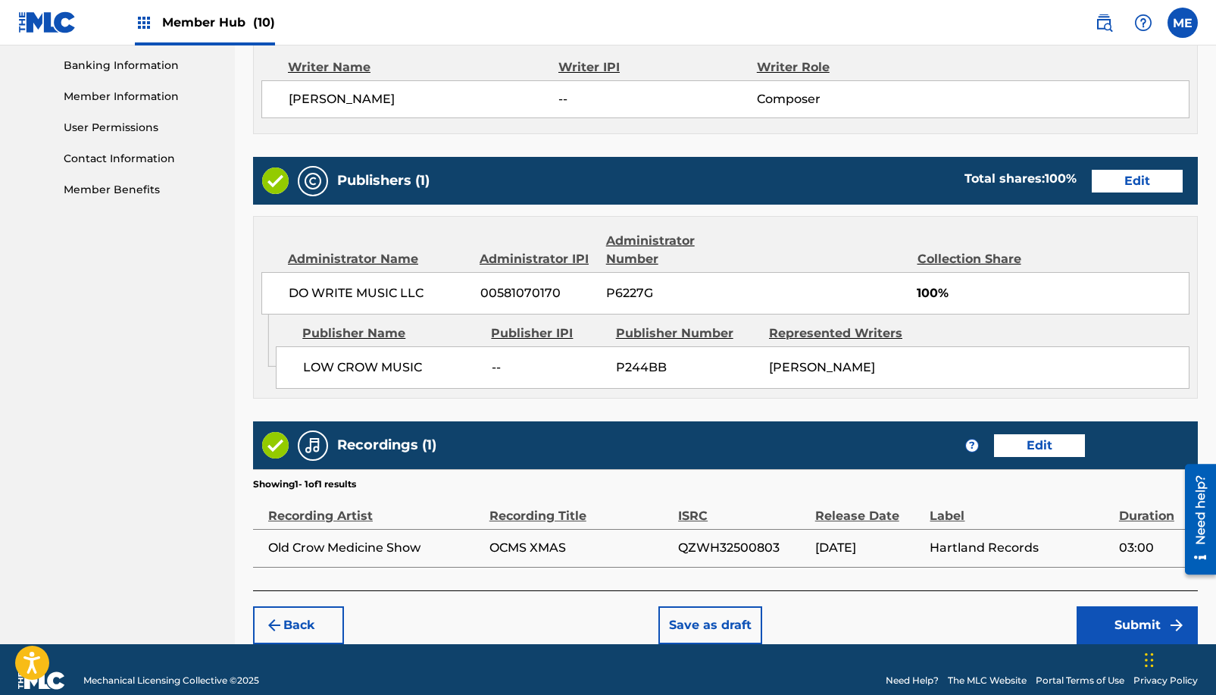
scroll to position [655, 0]
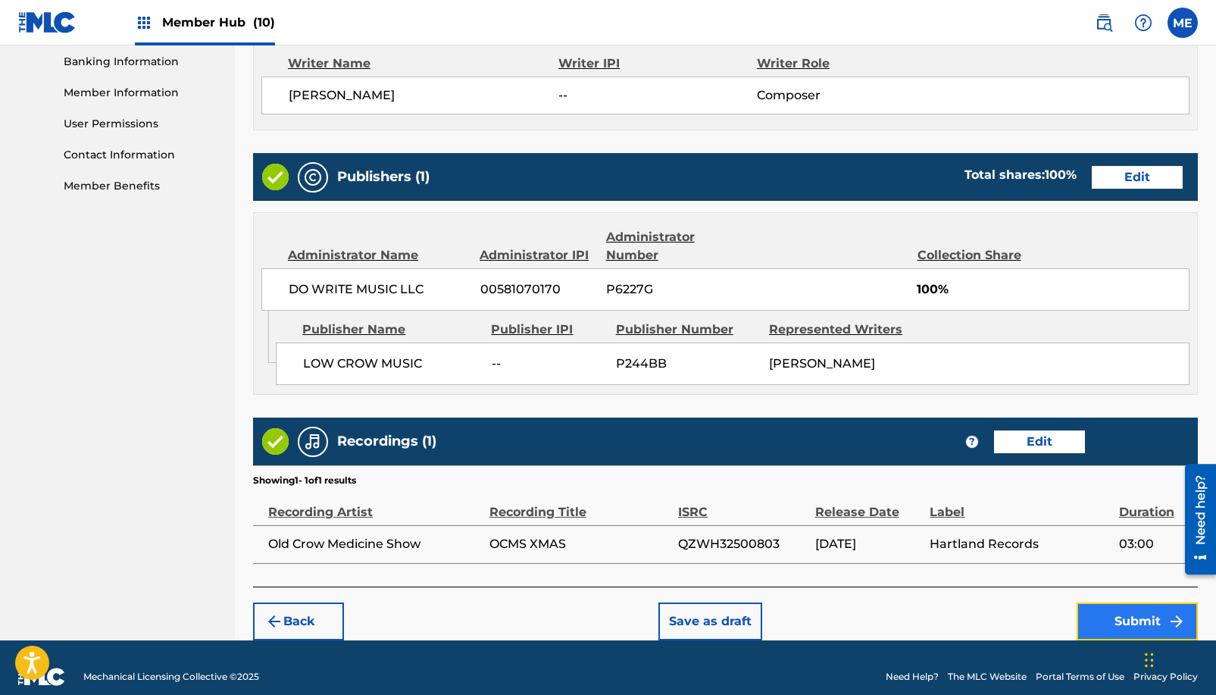
click at [1116, 604] on button "Submit" at bounding box center [1137, 621] width 121 height 38
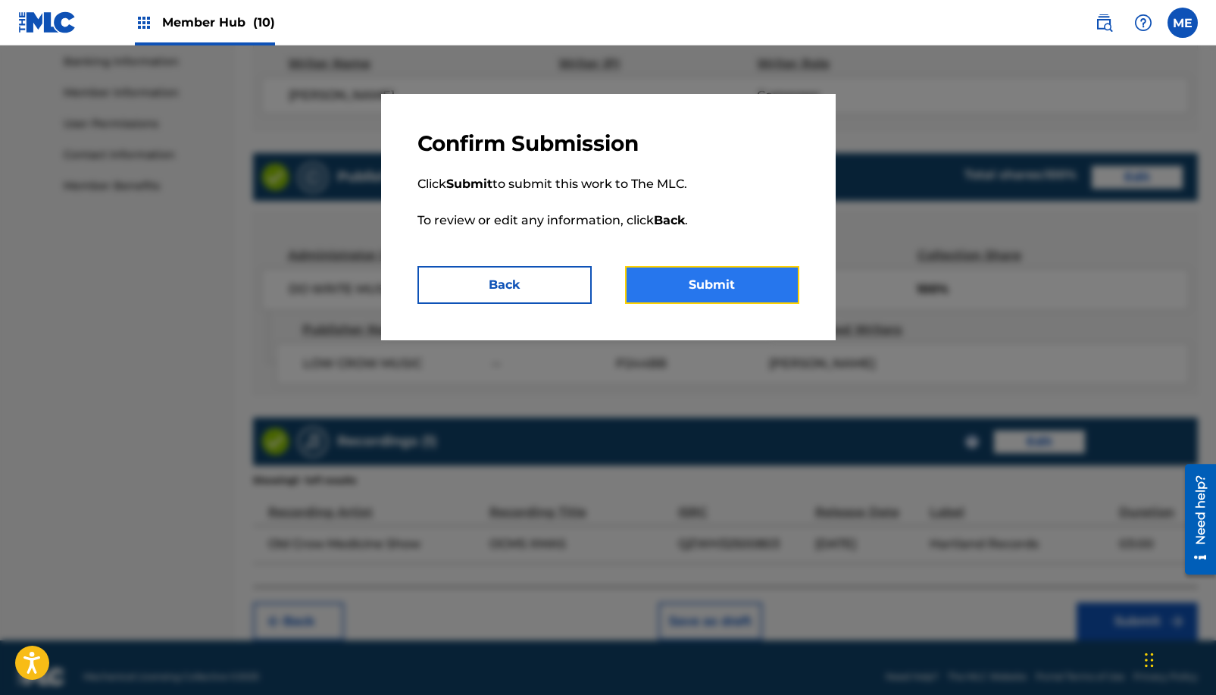
click at [788, 281] on button "Submit" at bounding box center [712, 285] width 174 height 38
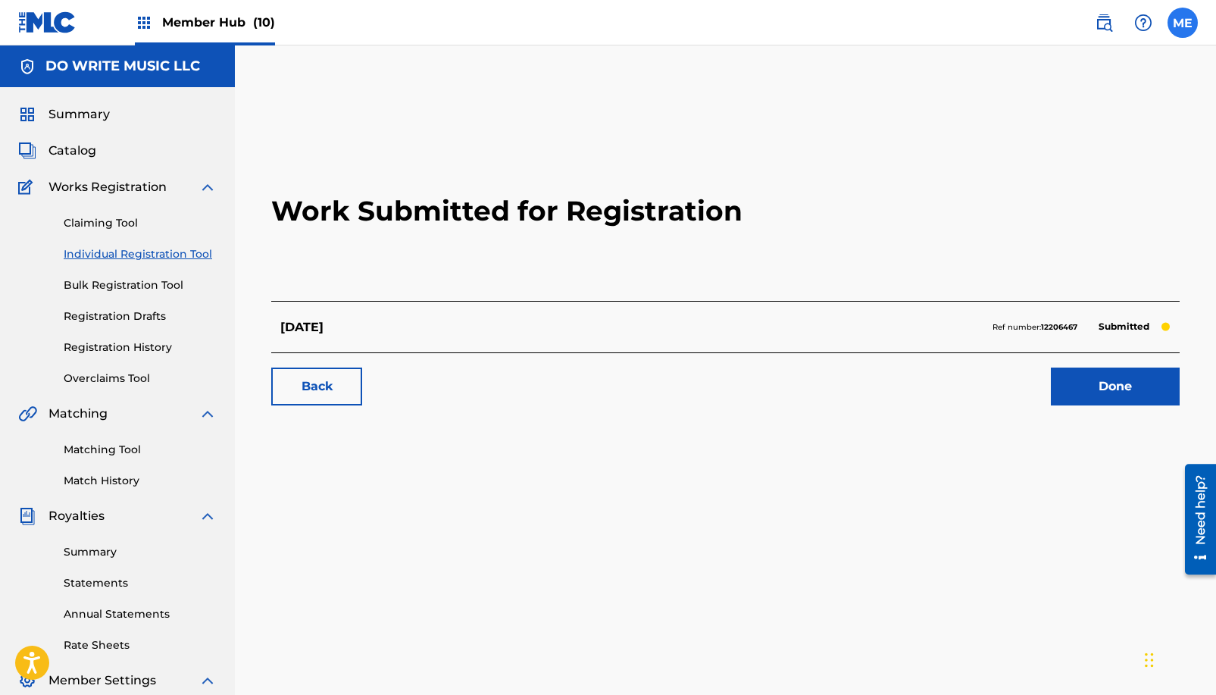
click at [1178, 29] on label at bounding box center [1183, 23] width 30 height 30
click at [1183, 23] on input "ME [PERSON_NAME] [EMAIL_ADDRESS][DOMAIN_NAME] Notification Preferences Profile …" at bounding box center [1183, 23] width 0 height 0
click at [1053, 213] on p "Log out" at bounding box center [1036, 215] width 36 height 14
click at [1183, 23] on input "ME [PERSON_NAME] [EMAIL_ADDRESS][DOMAIN_NAME] Notification Preferences Profile …" at bounding box center [1183, 23] width 0 height 0
